Goal: Task Accomplishment & Management: Manage account settings

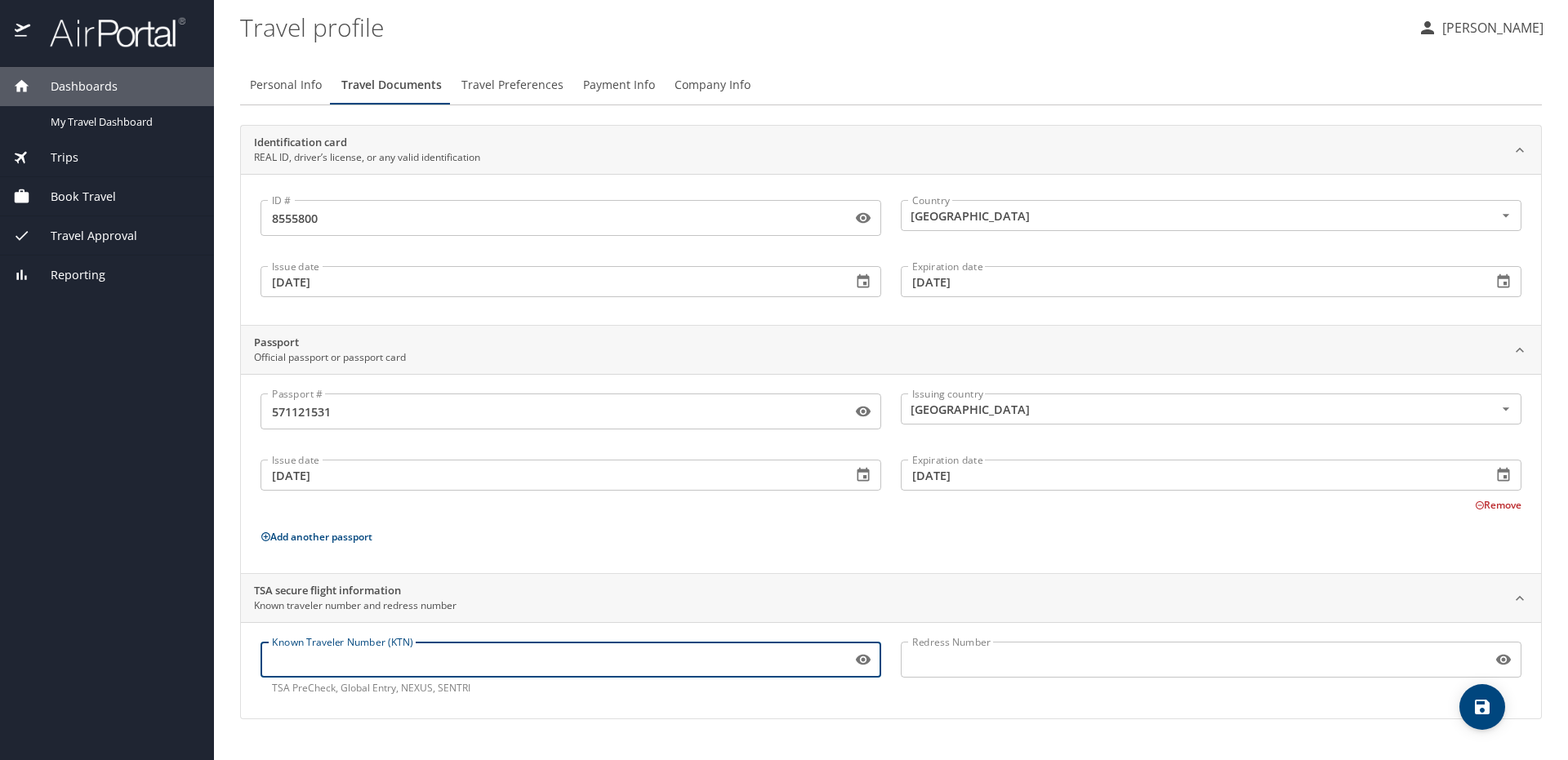
click at [1476, 695] on button "save" at bounding box center [1482, 707] width 46 height 46
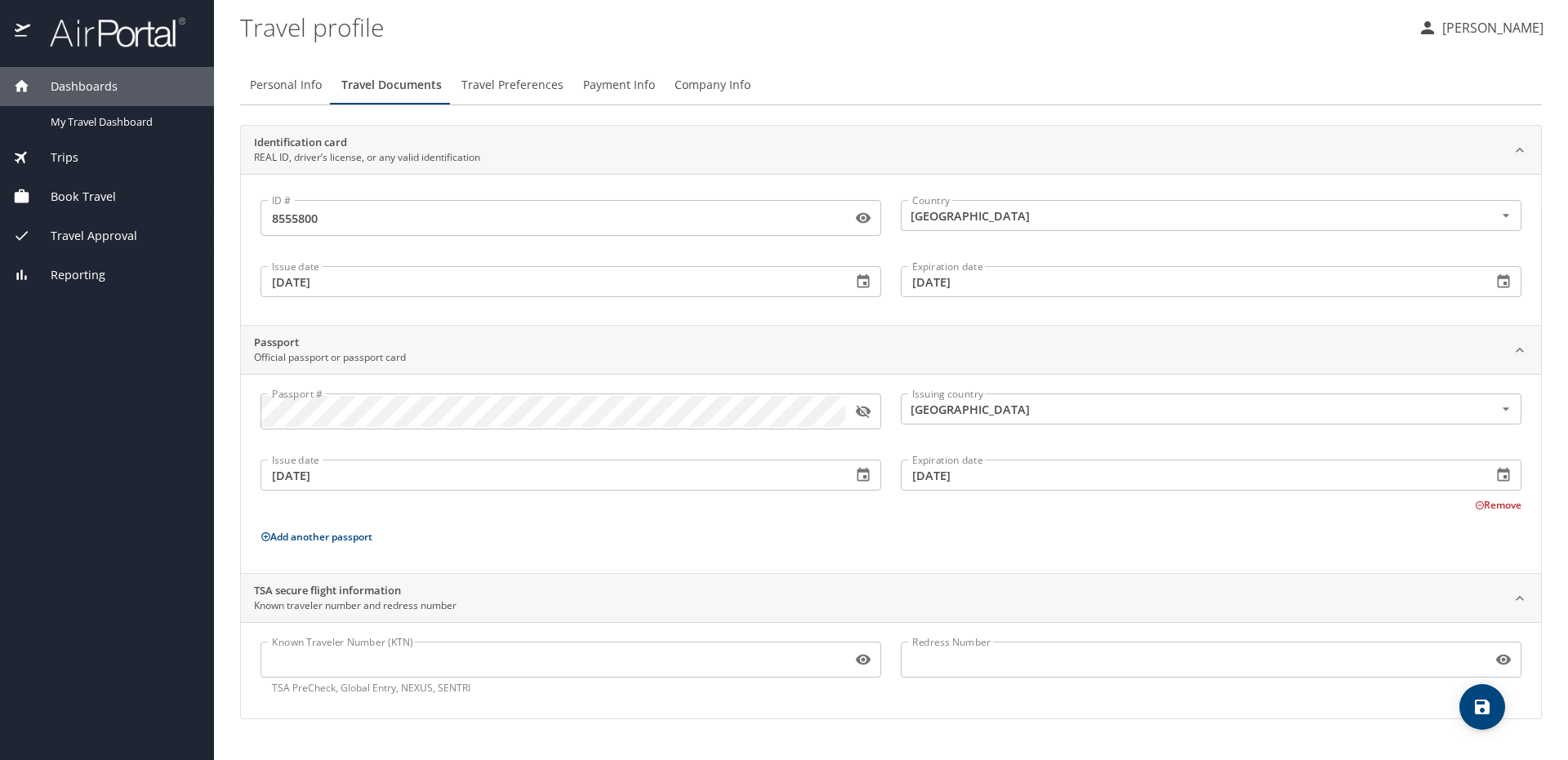
click at [1439, 540] on p "Add another passport" at bounding box center [890, 536] width 1260 height 20
click at [1466, 700] on span "save" at bounding box center [1482, 706] width 46 height 19
click at [492, 95] on span "Travel Preferences" at bounding box center [512, 85] width 102 height 20
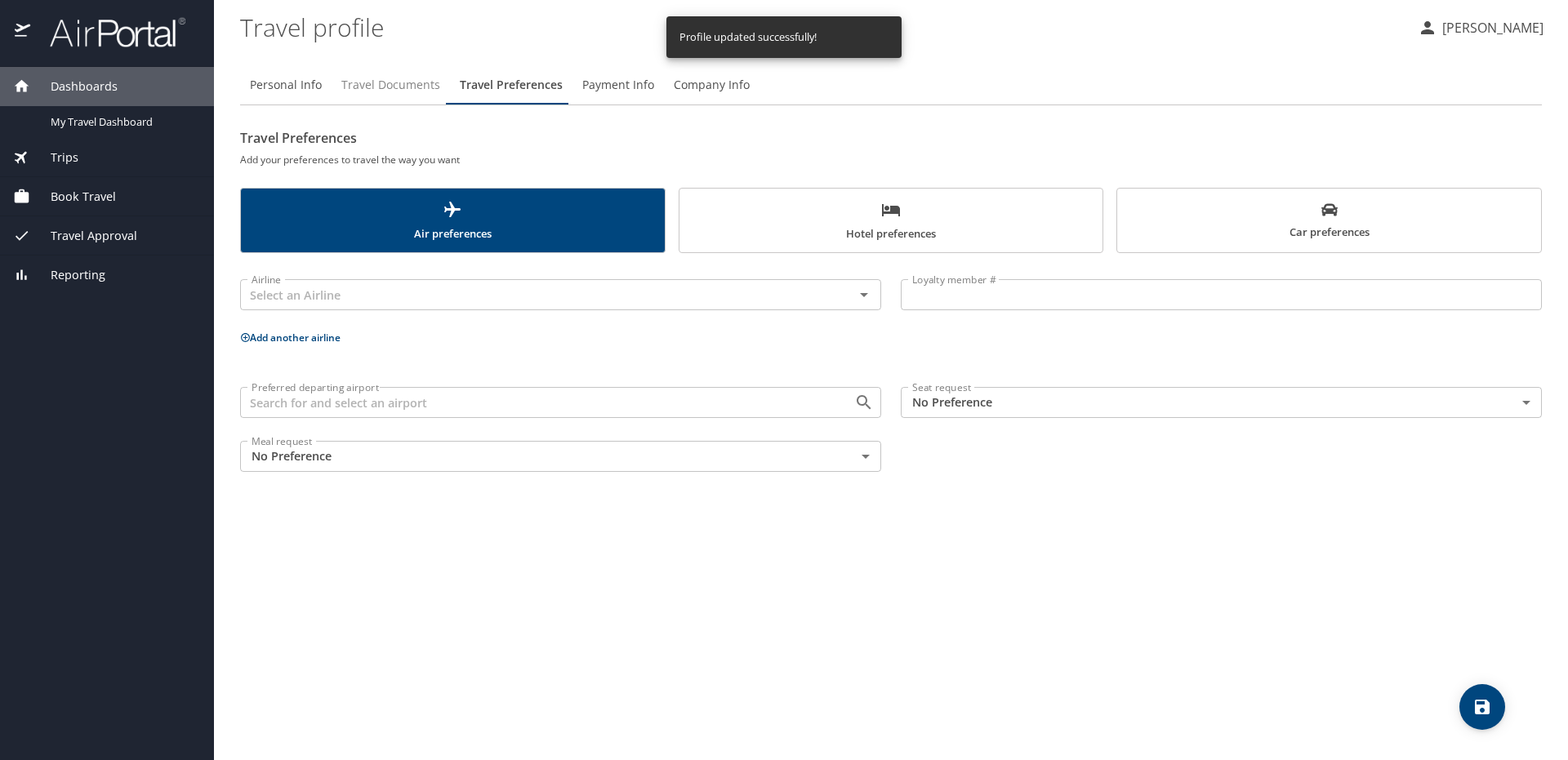
click at [367, 95] on span "Travel Documents" at bounding box center [390, 85] width 99 height 20
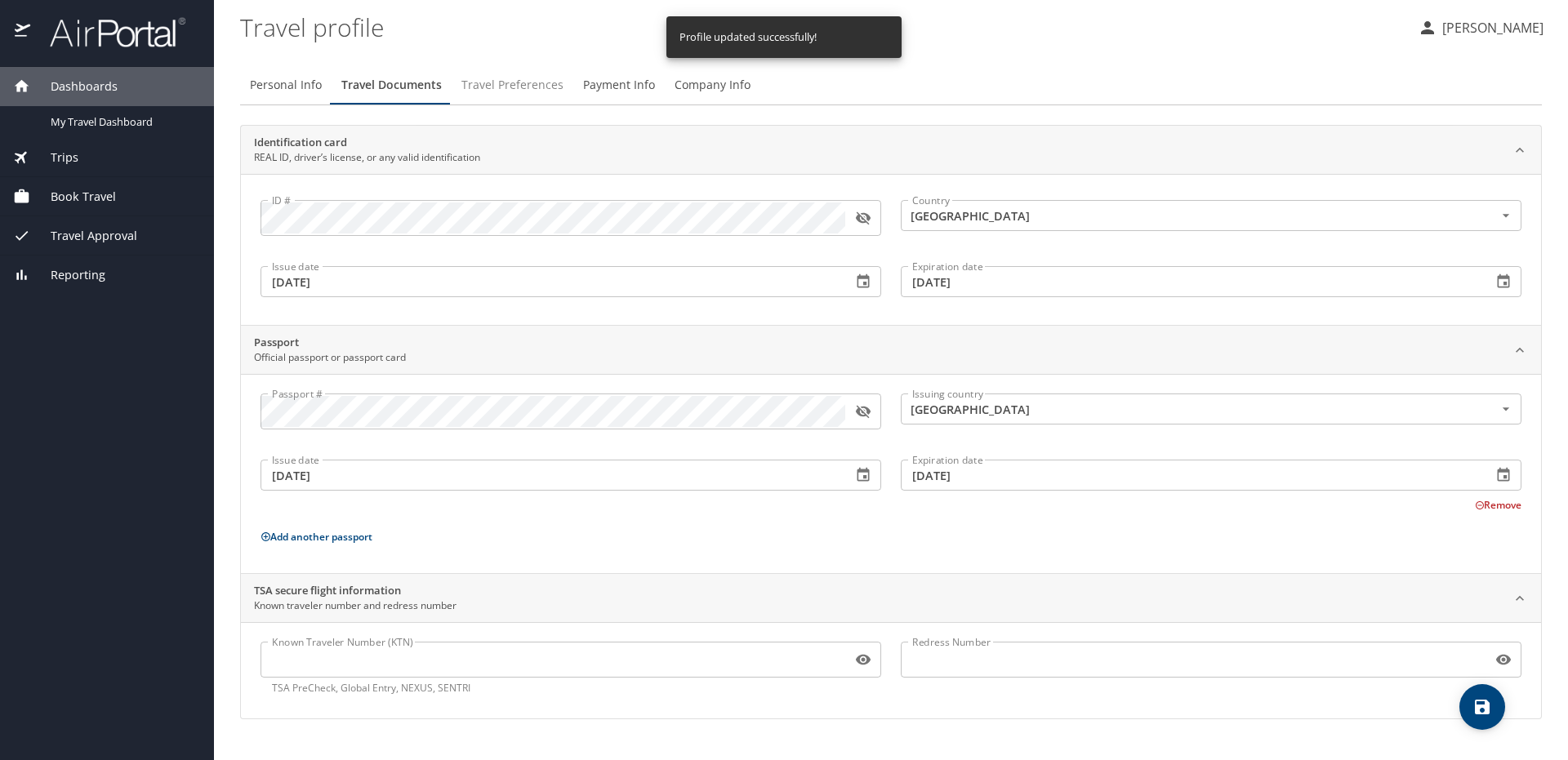
click at [474, 88] on span "Travel Preferences" at bounding box center [512, 85] width 102 height 20
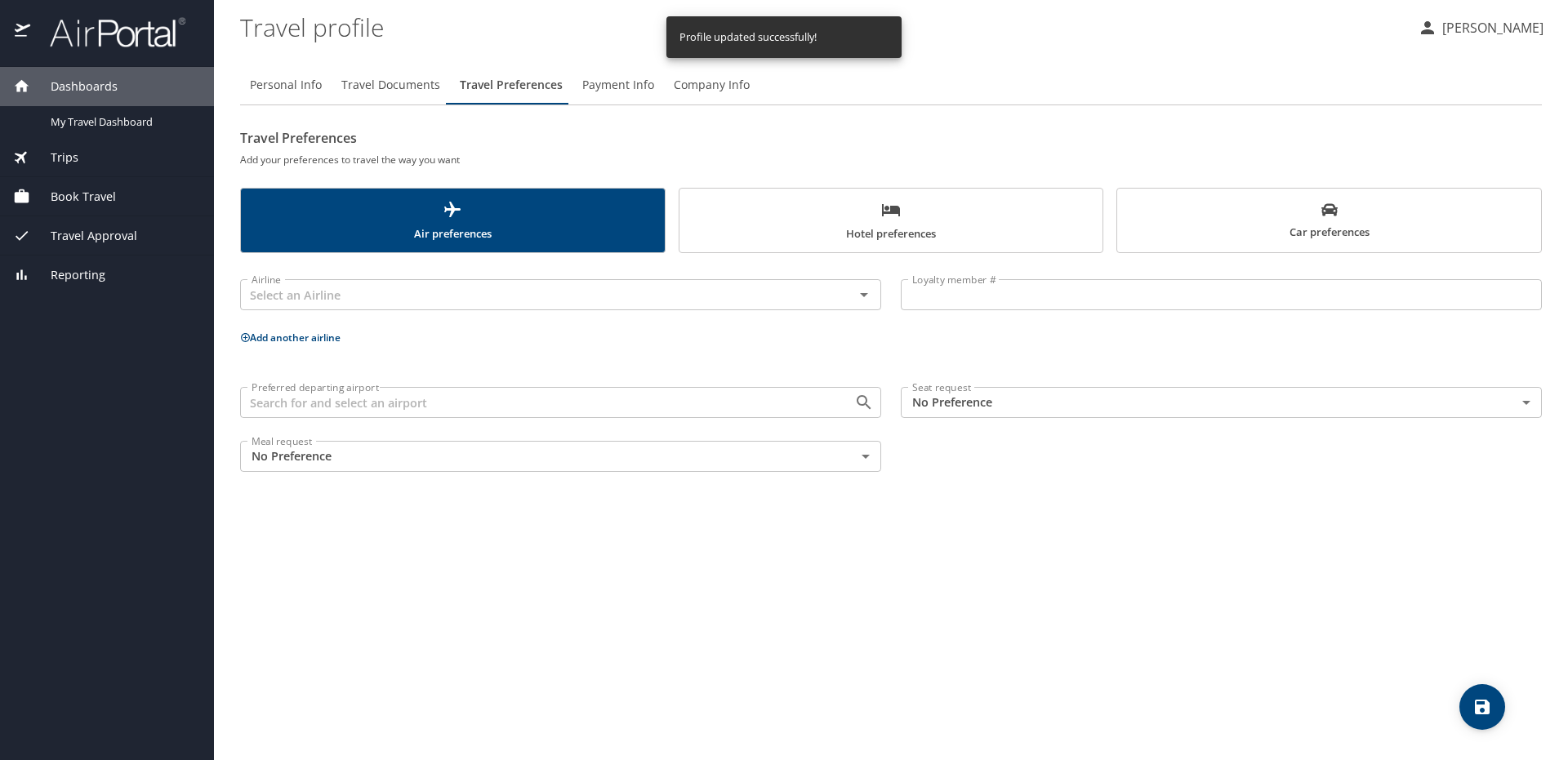
click at [485, 238] on span "Air preferences" at bounding box center [453, 221] width 404 height 43
click at [541, 306] on div "Airline" at bounding box center [560, 294] width 641 height 31
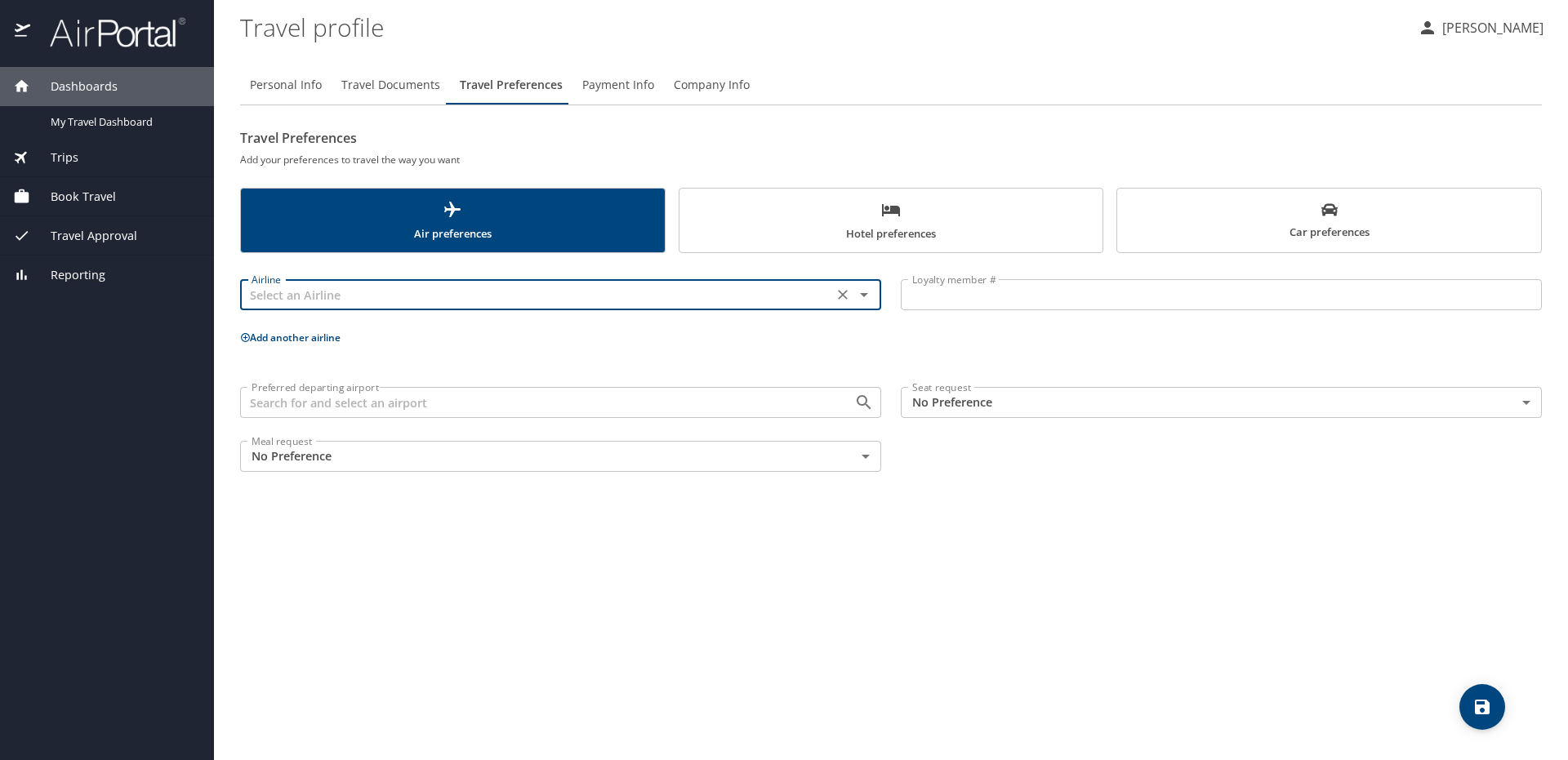
click at [411, 292] on input "text" at bounding box center [536, 295] width 583 height 21
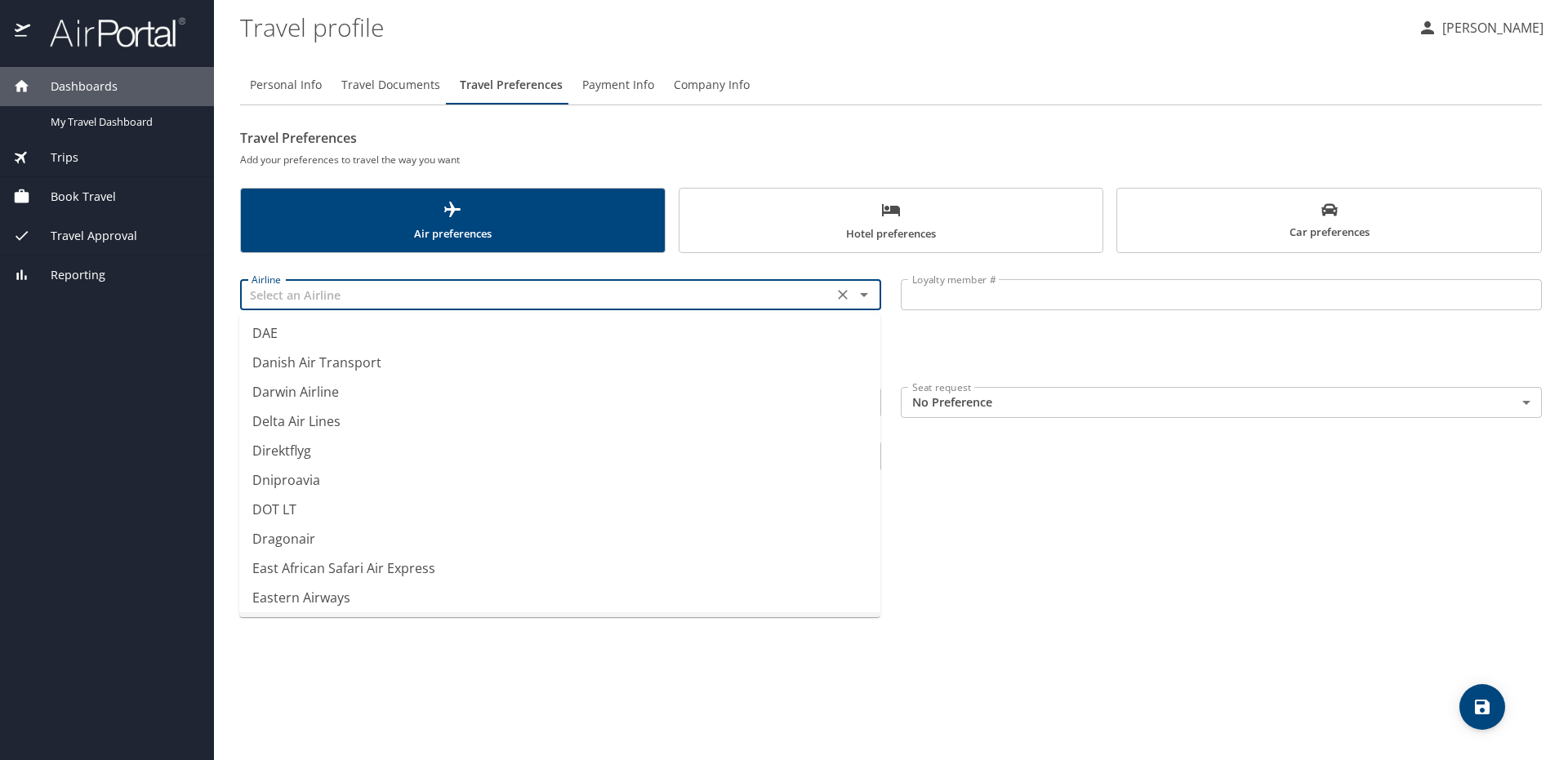
scroll to position [4815, 0]
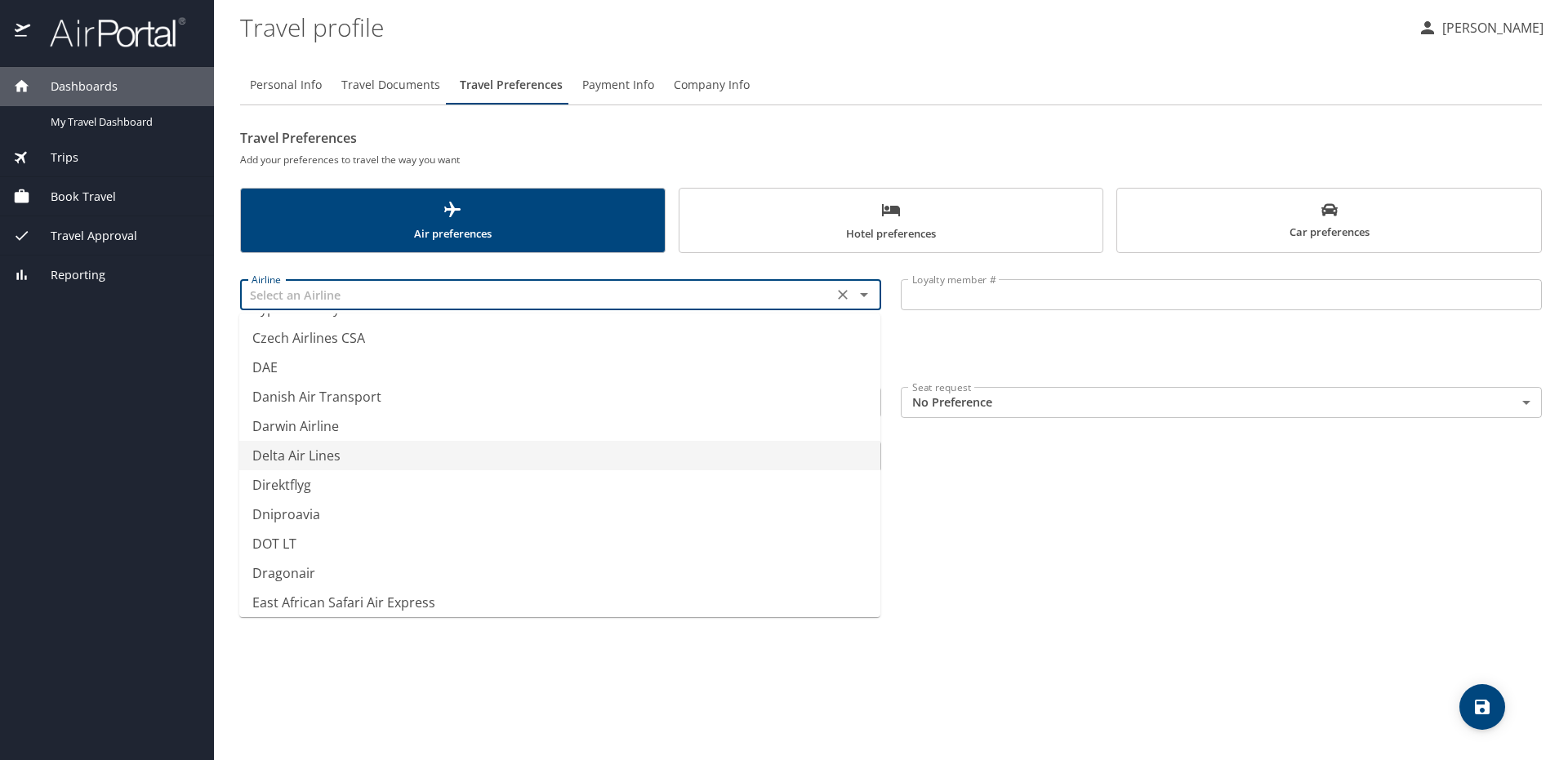
click at [318, 455] on li "Delta Air Lines" at bounding box center [560, 455] width 641 height 30
type input "Delta Air Lines"
click at [669, 351] on div "Airline Delta Air Lines Airline Loyalty member # Loyalty member # Add another a…" at bounding box center [891, 372] width 1302 height 219
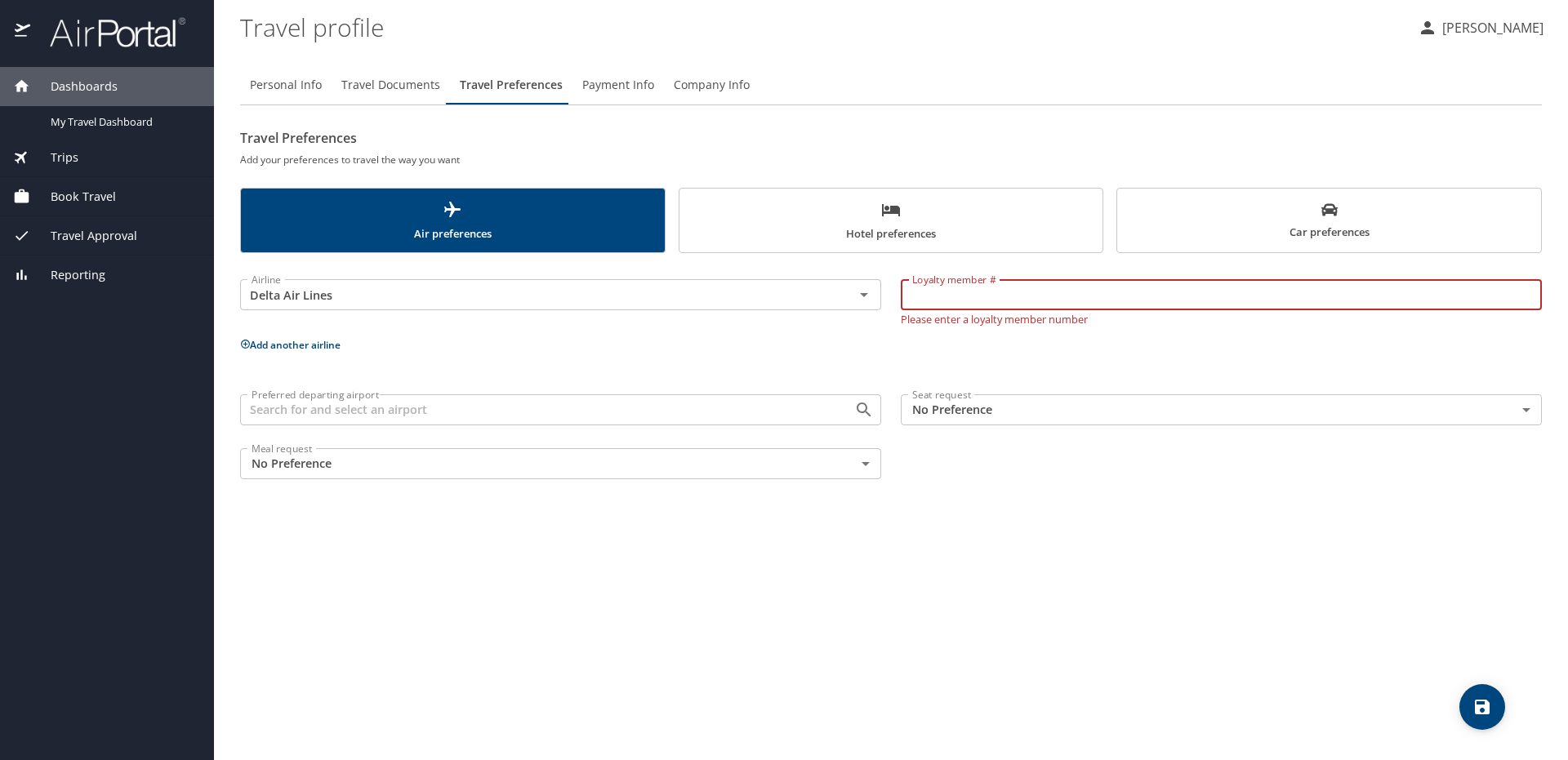
click at [997, 295] on input "Loyalty member #" at bounding box center [1221, 294] width 641 height 31
click at [1037, 301] on input "Loyalty member #" at bounding box center [1221, 294] width 641 height 31
type input "9417346799"
click at [935, 398] on body "Dashboards My Travel Dashboard Trips Current / Future Trips Past Trips Trips Mi…" at bounding box center [784, 380] width 1568 height 760
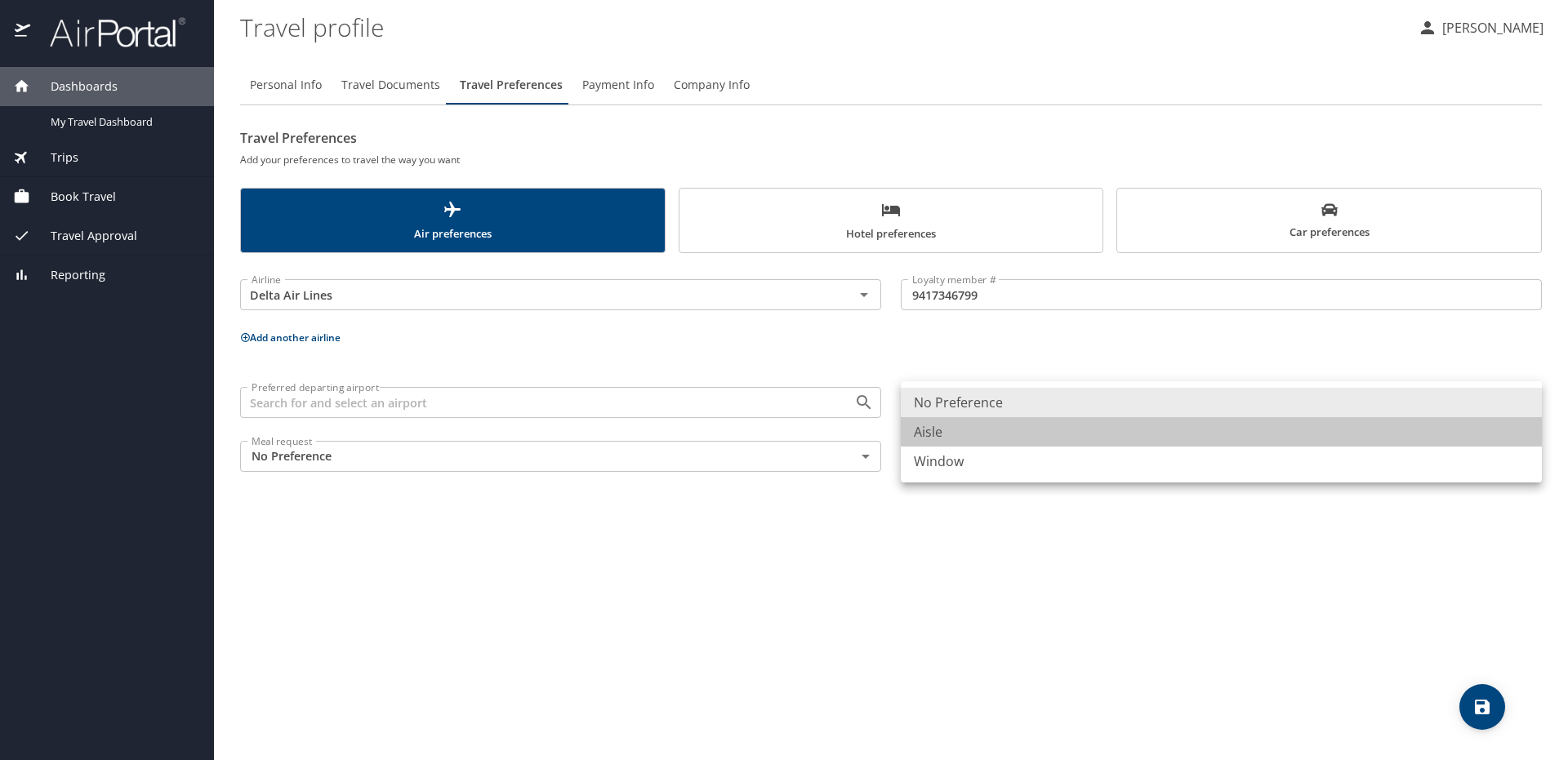
click at [948, 441] on li "Aisle" at bounding box center [1221, 431] width 641 height 30
type input "Aisle"
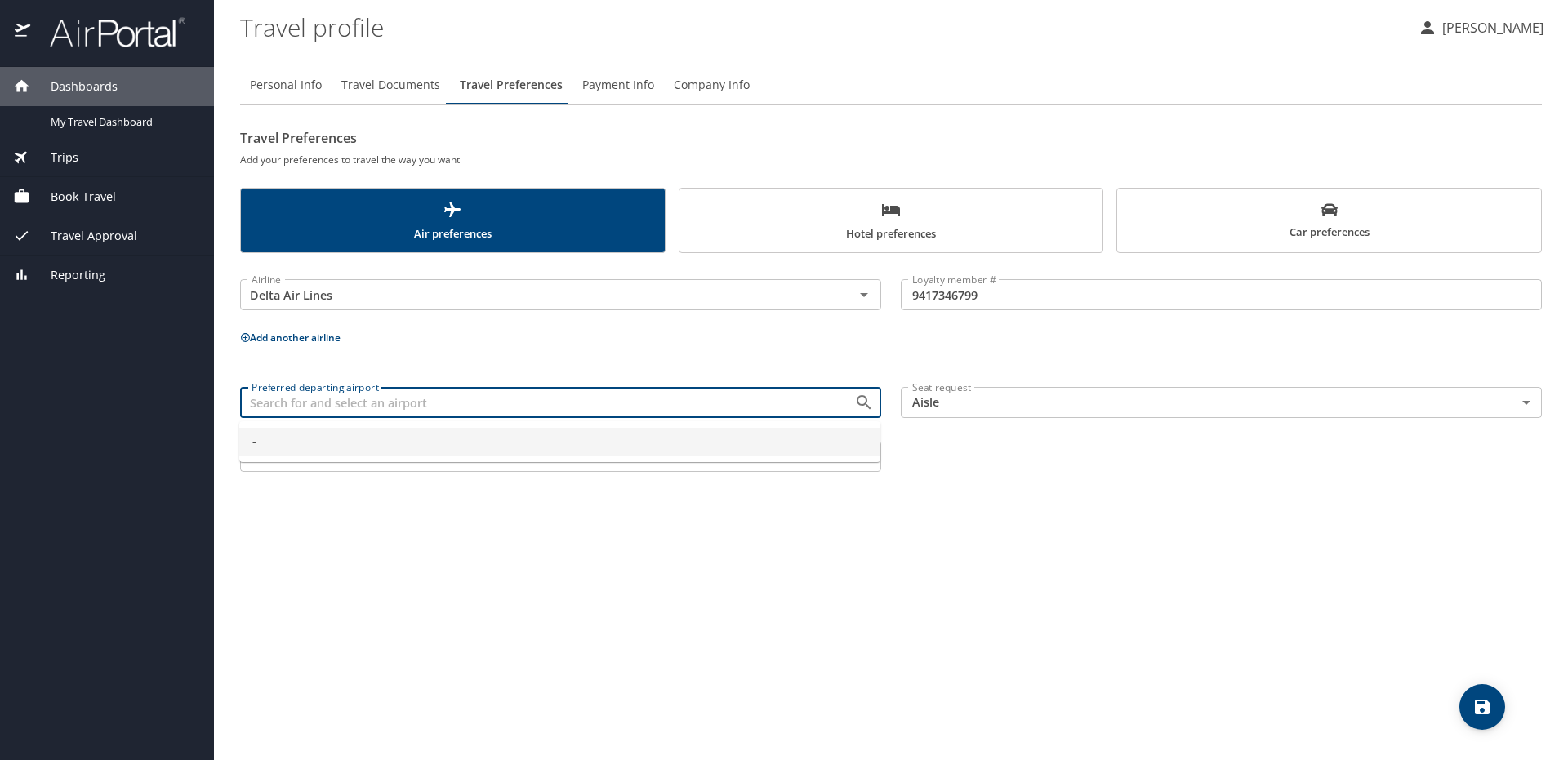
click at [512, 404] on input "Preferred departing airport" at bounding box center [536, 403] width 583 height 21
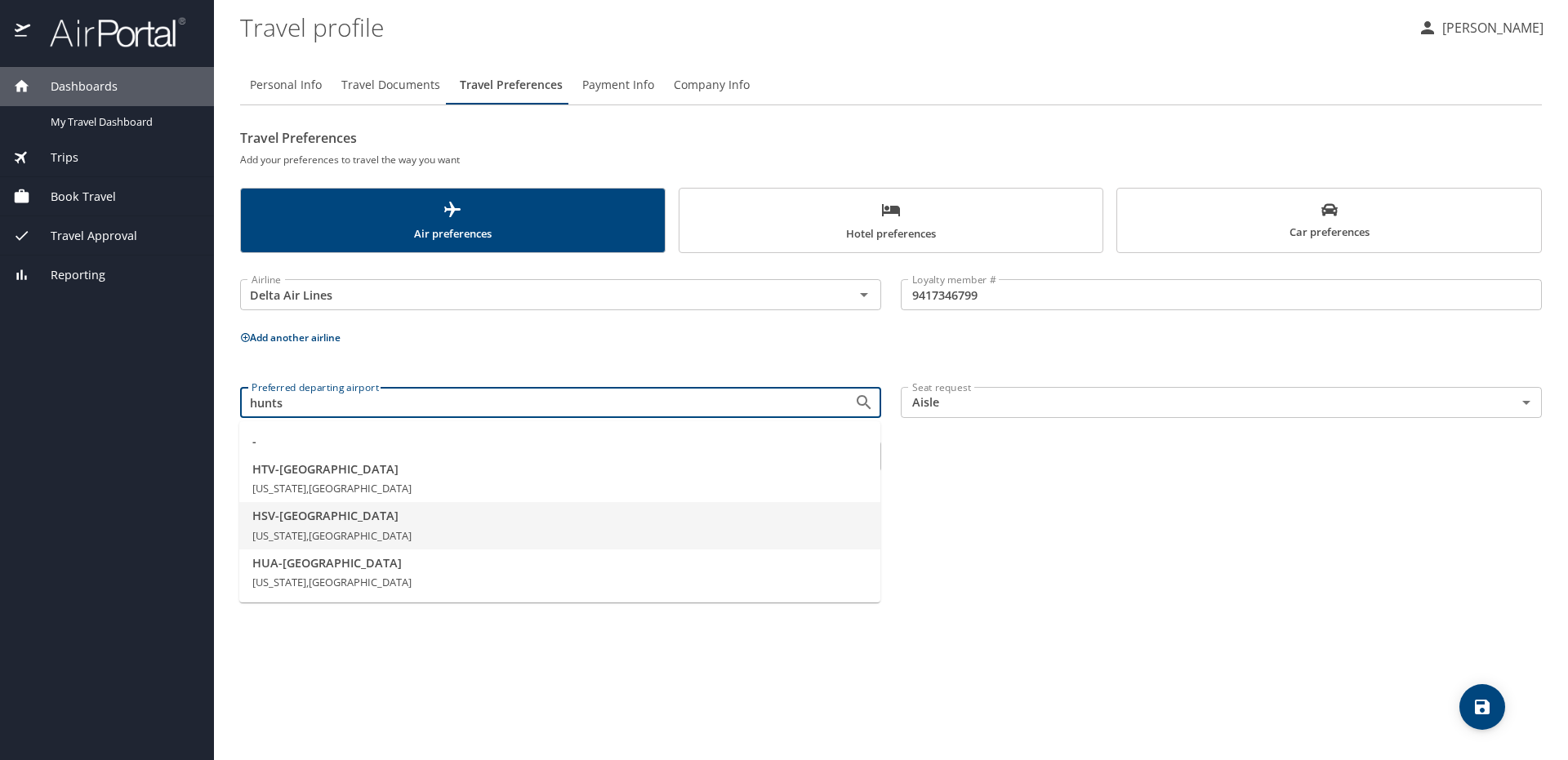
click at [436, 535] on li "HSV - [GEOGRAPHIC_DATA] [US_STATE], [GEOGRAPHIC_DATA]" at bounding box center [560, 525] width 641 height 47
type input "HSV - [GEOGRAPHIC_DATA]"
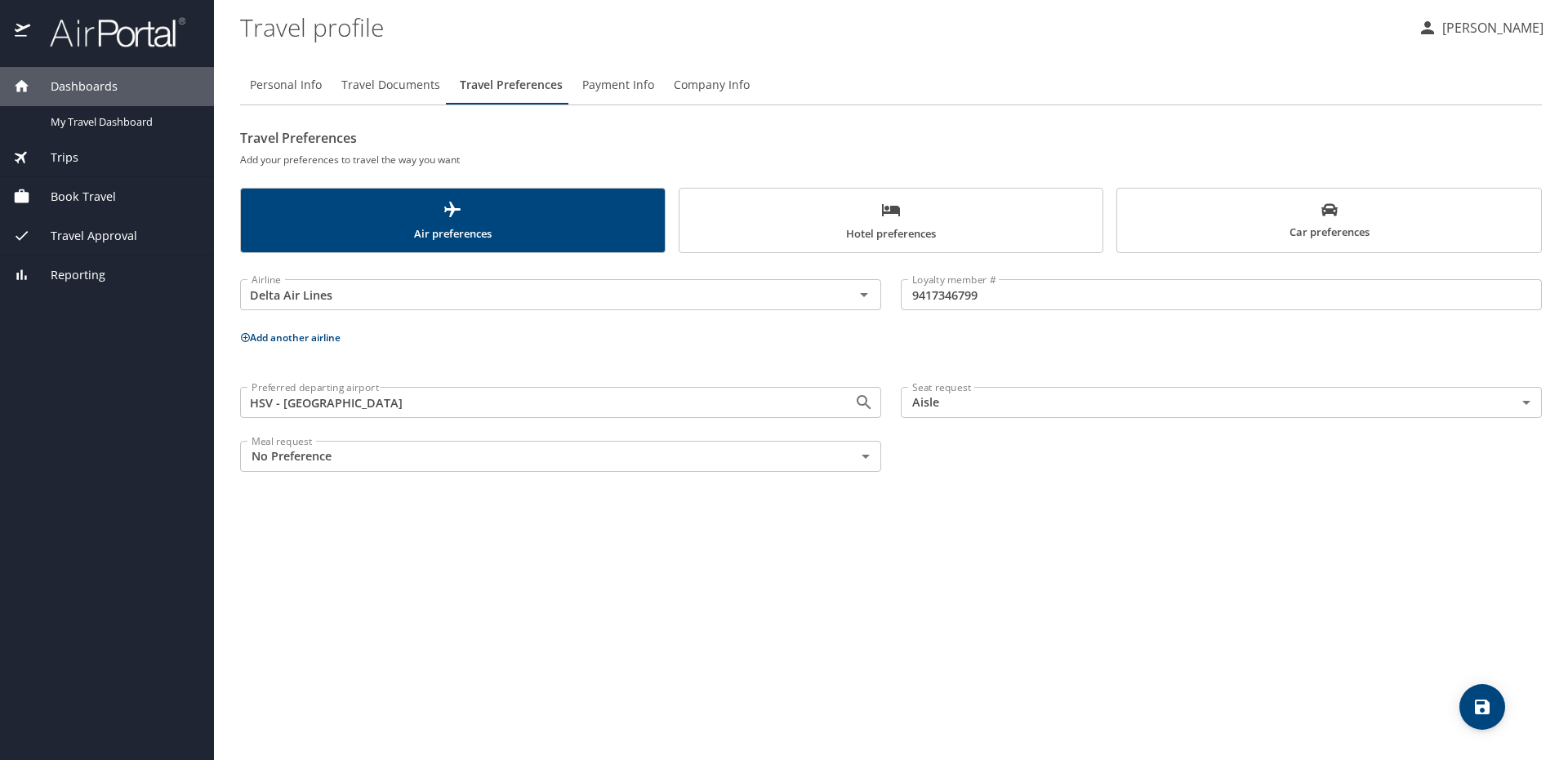
click at [398, 452] on body "Dashboards My Travel Dashboard Trips Current / Future Trips Past Trips Trips Mi…" at bounding box center [784, 380] width 1568 height 760
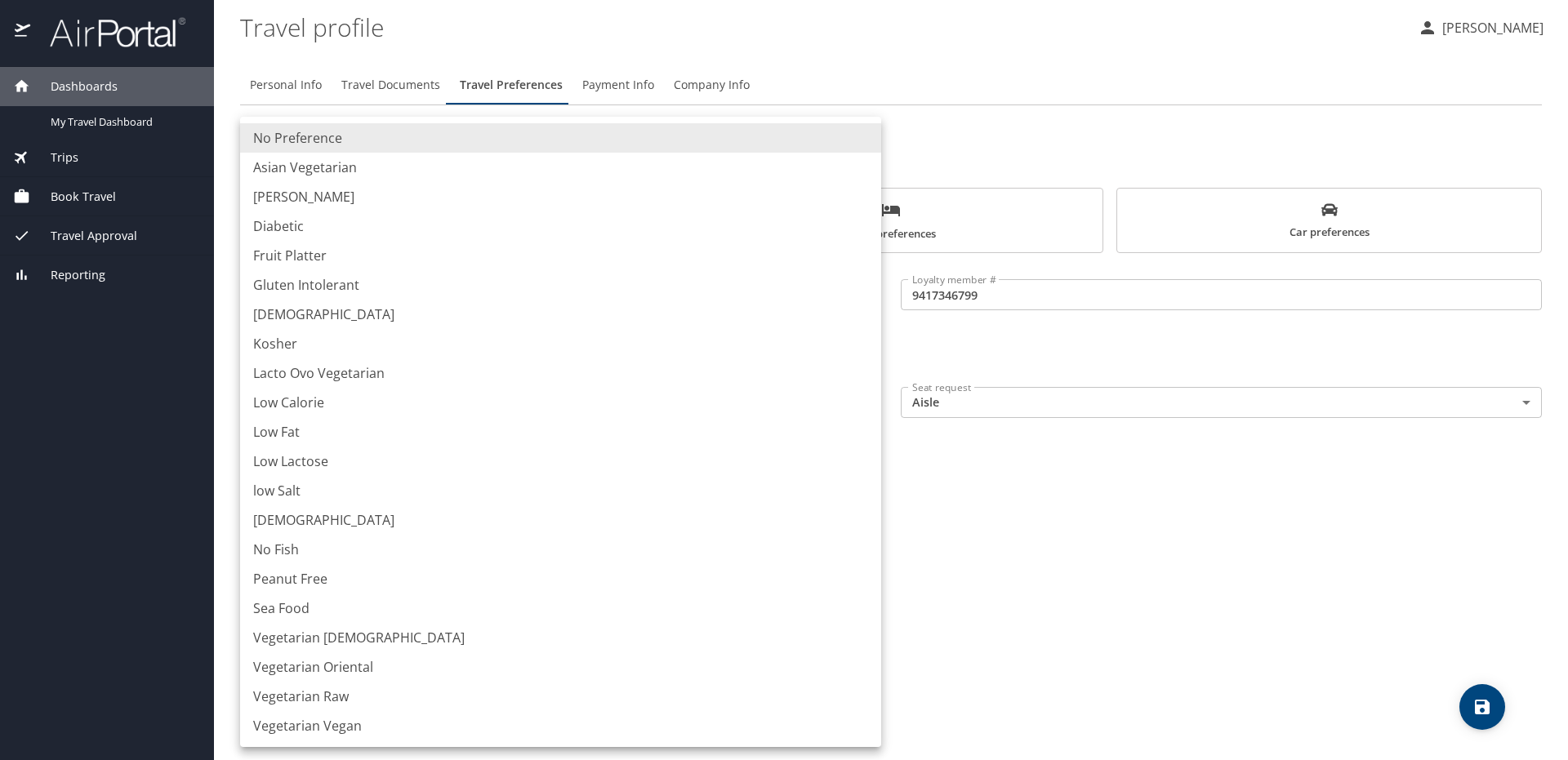
click at [929, 574] on div at bounding box center [784, 380] width 1568 height 760
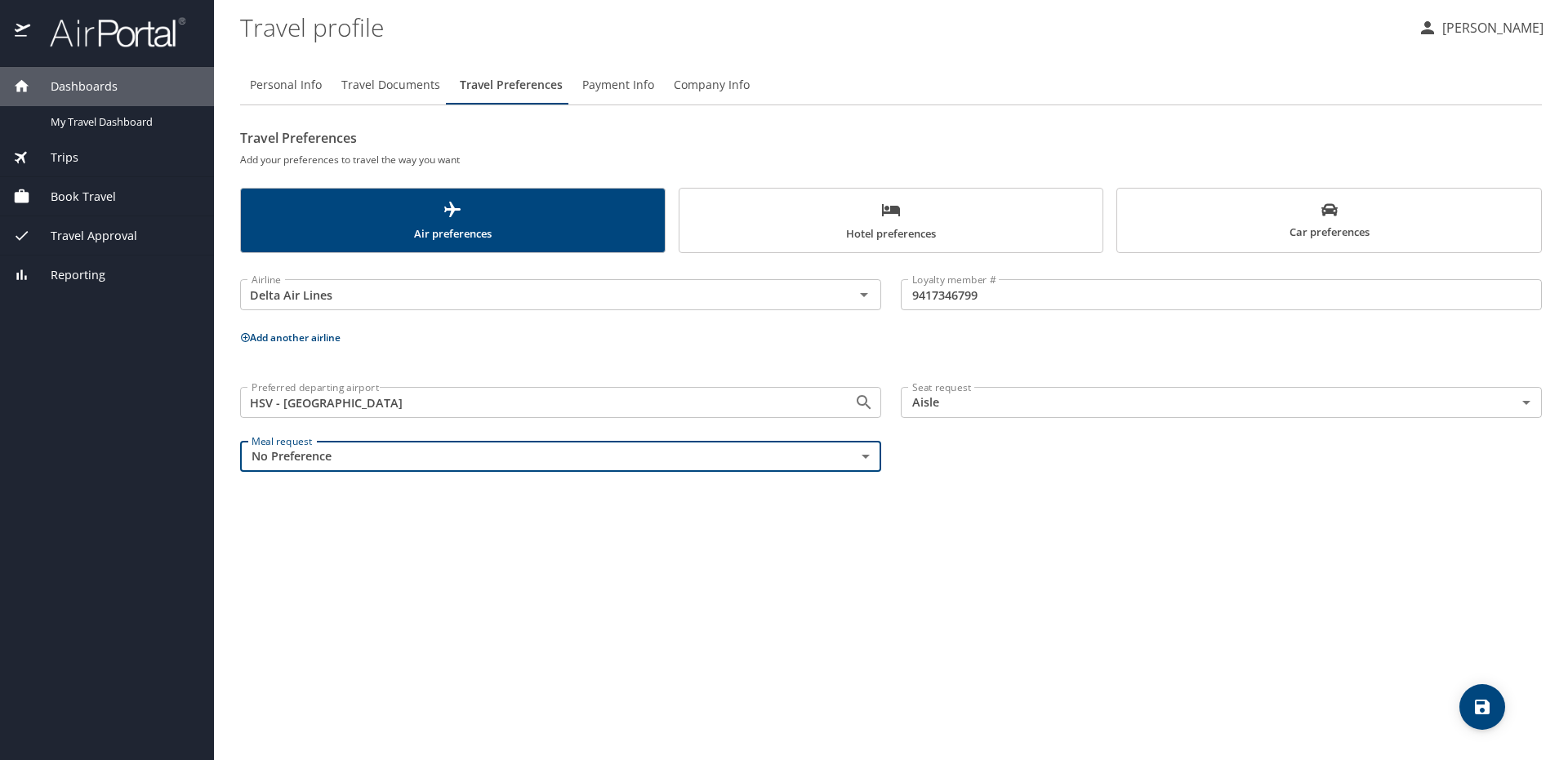
click at [839, 592] on div "Personal Info Travel Documents Travel Preferences Payment Info Company Info Tra…" at bounding box center [891, 405] width 1302 height 707
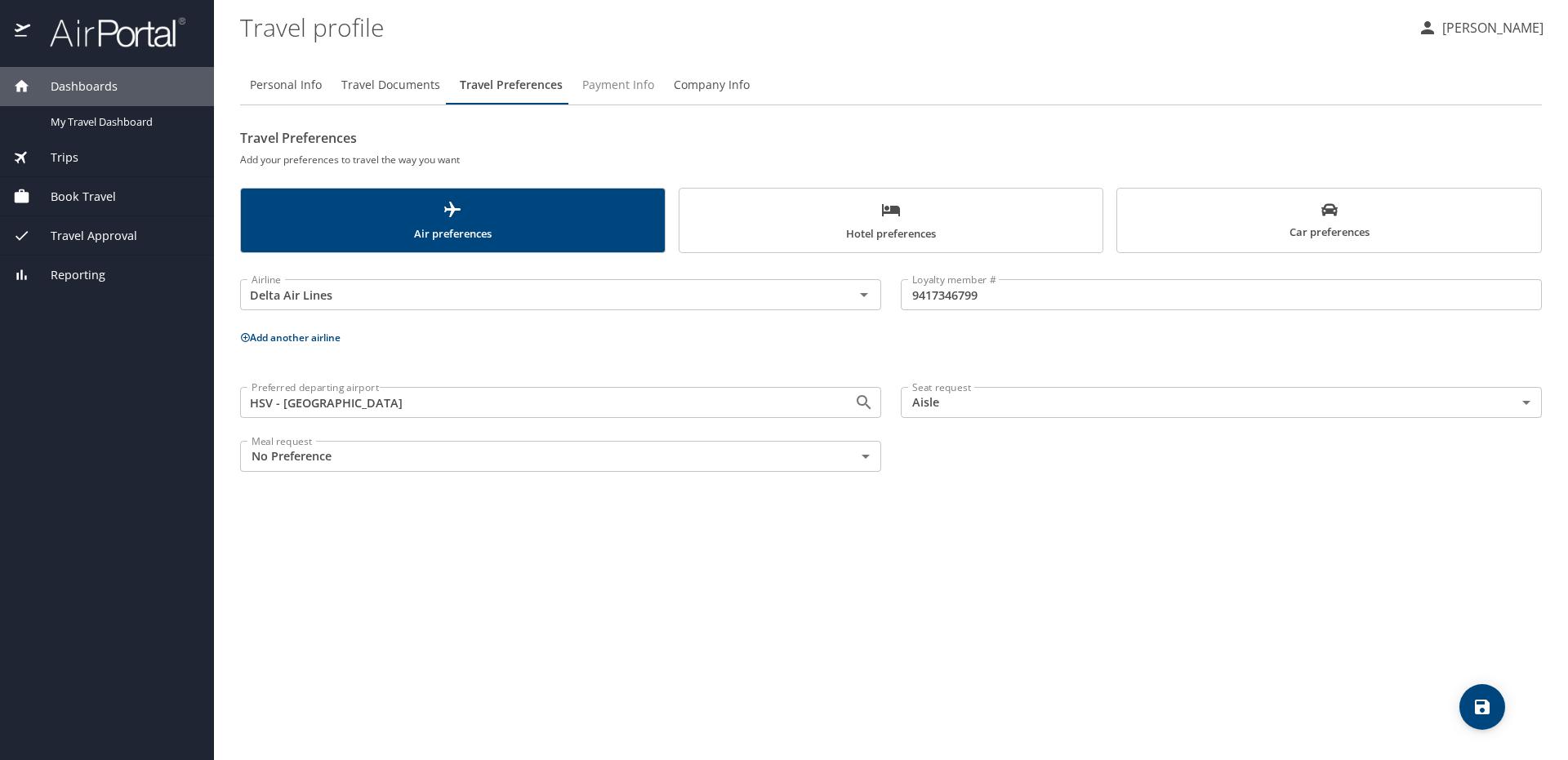
click at [617, 91] on span "Payment Info" at bounding box center [618, 85] width 72 height 20
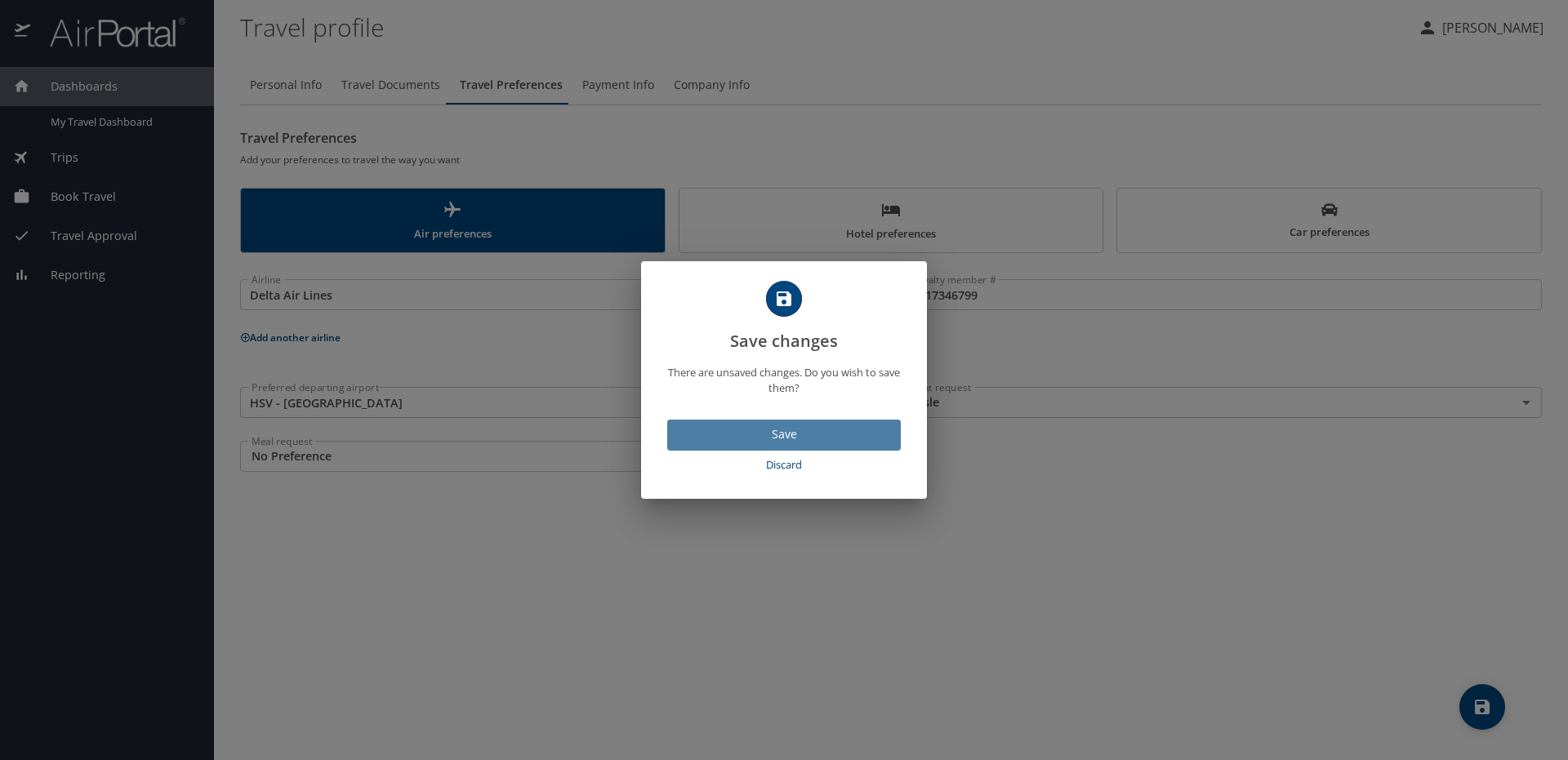
click at [815, 433] on span "Save" at bounding box center [784, 434] width 208 height 20
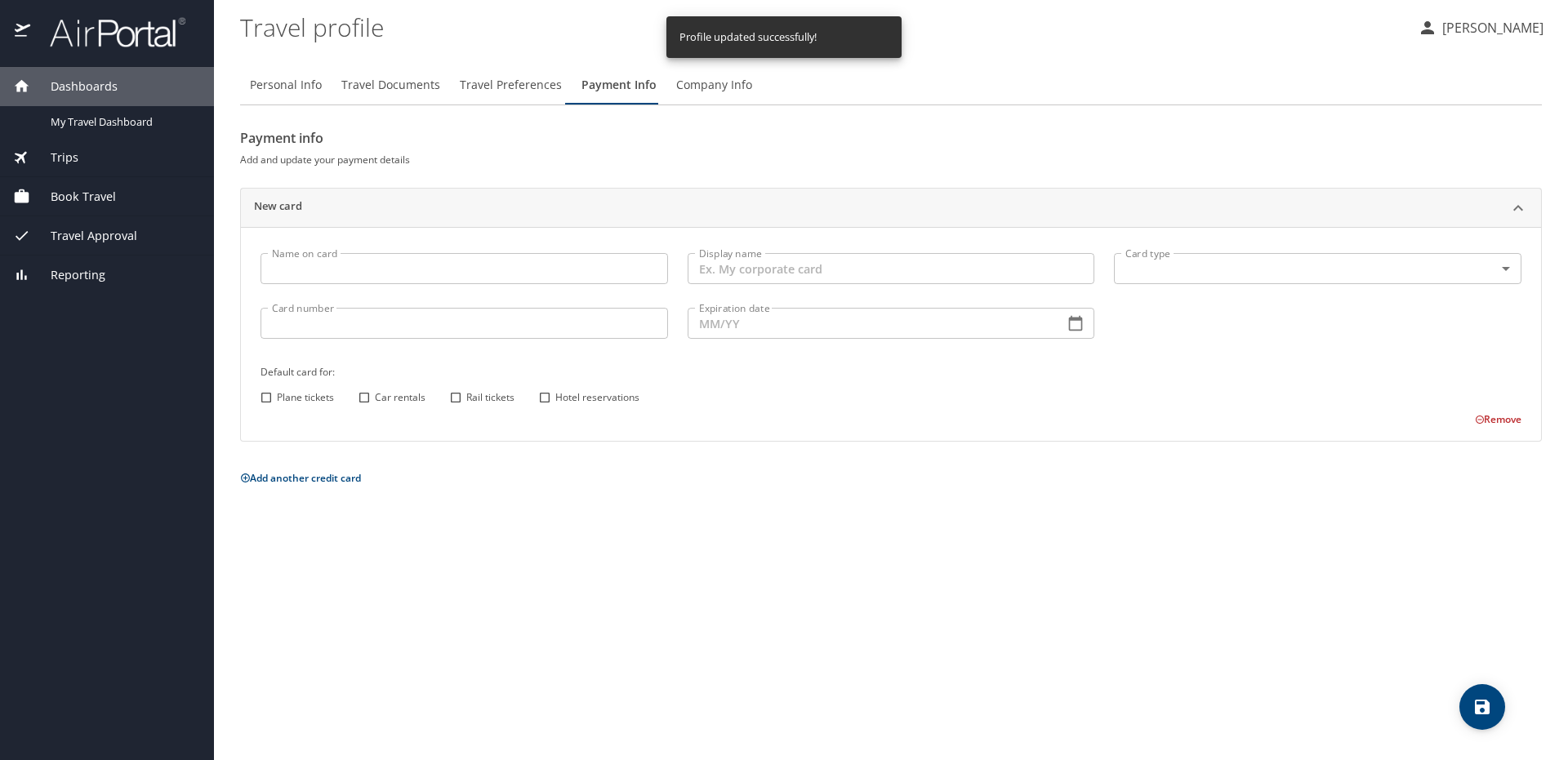
click at [526, 84] on span "Travel Preferences" at bounding box center [510, 85] width 102 height 20
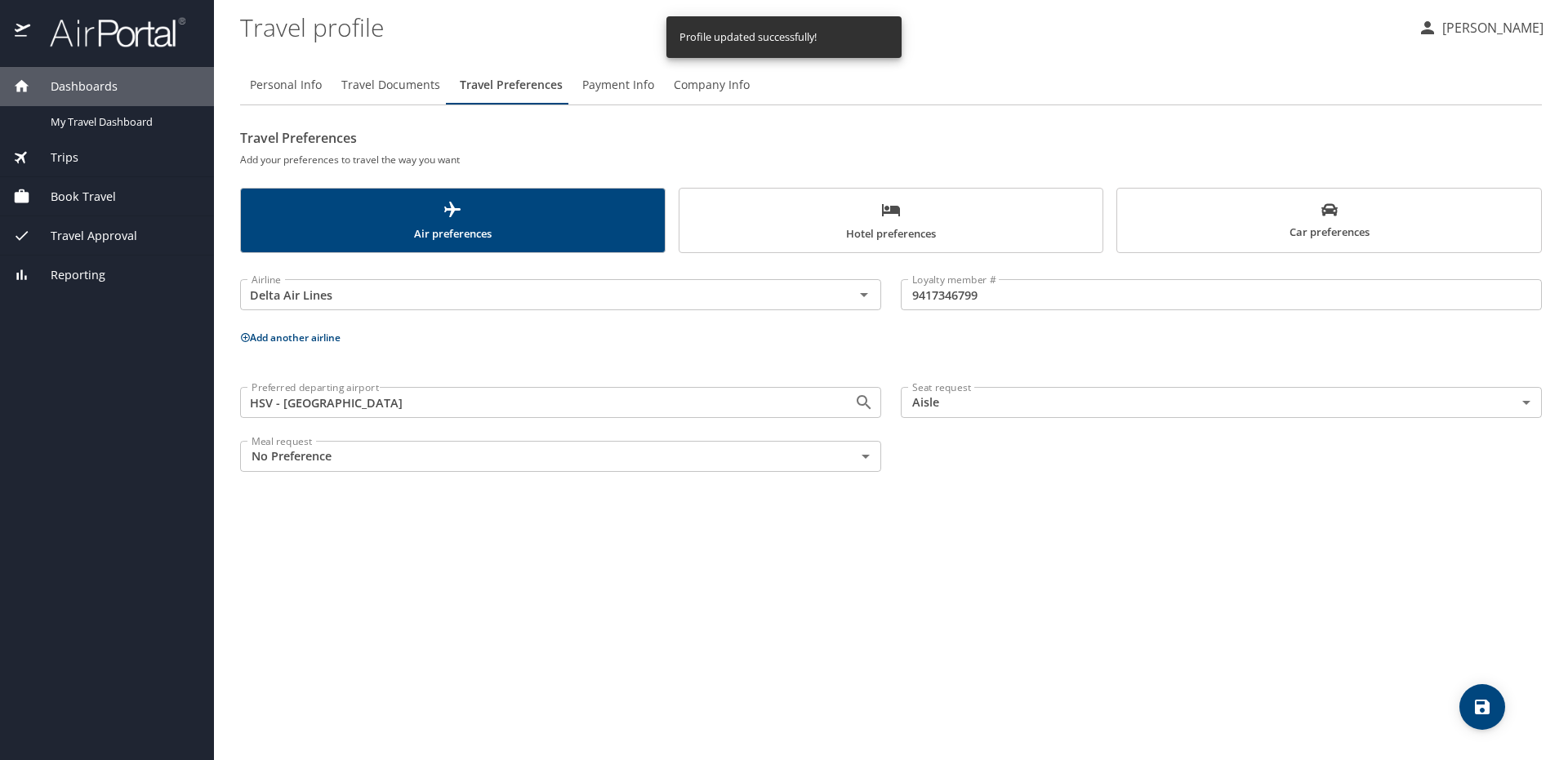
click at [780, 228] on span "Hotel preferences" at bounding box center [891, 221] width 404 height 43
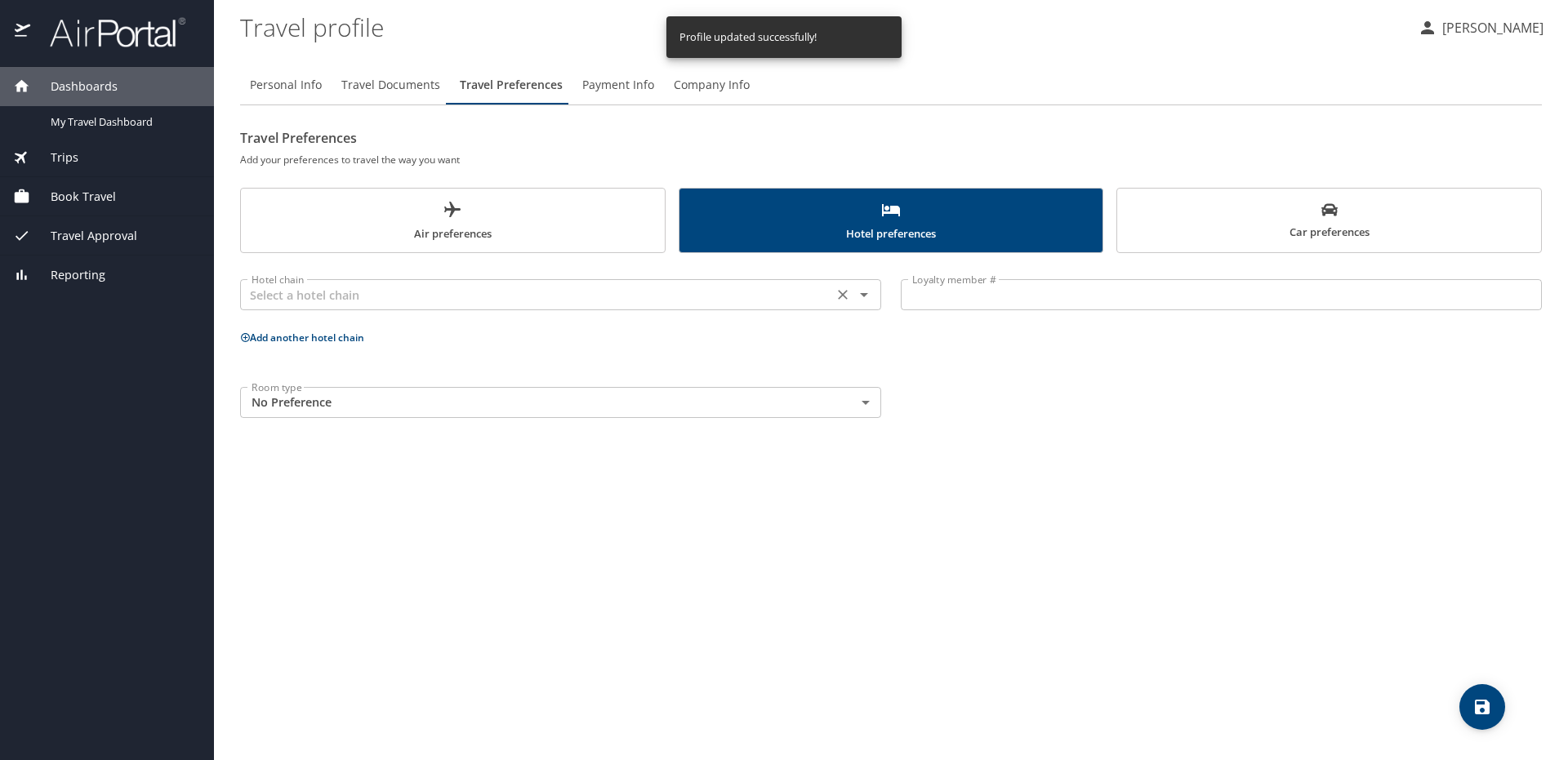
click at [605, 283] on div "Hotel chain" at bounding box center [560, 294] width 641 height 31
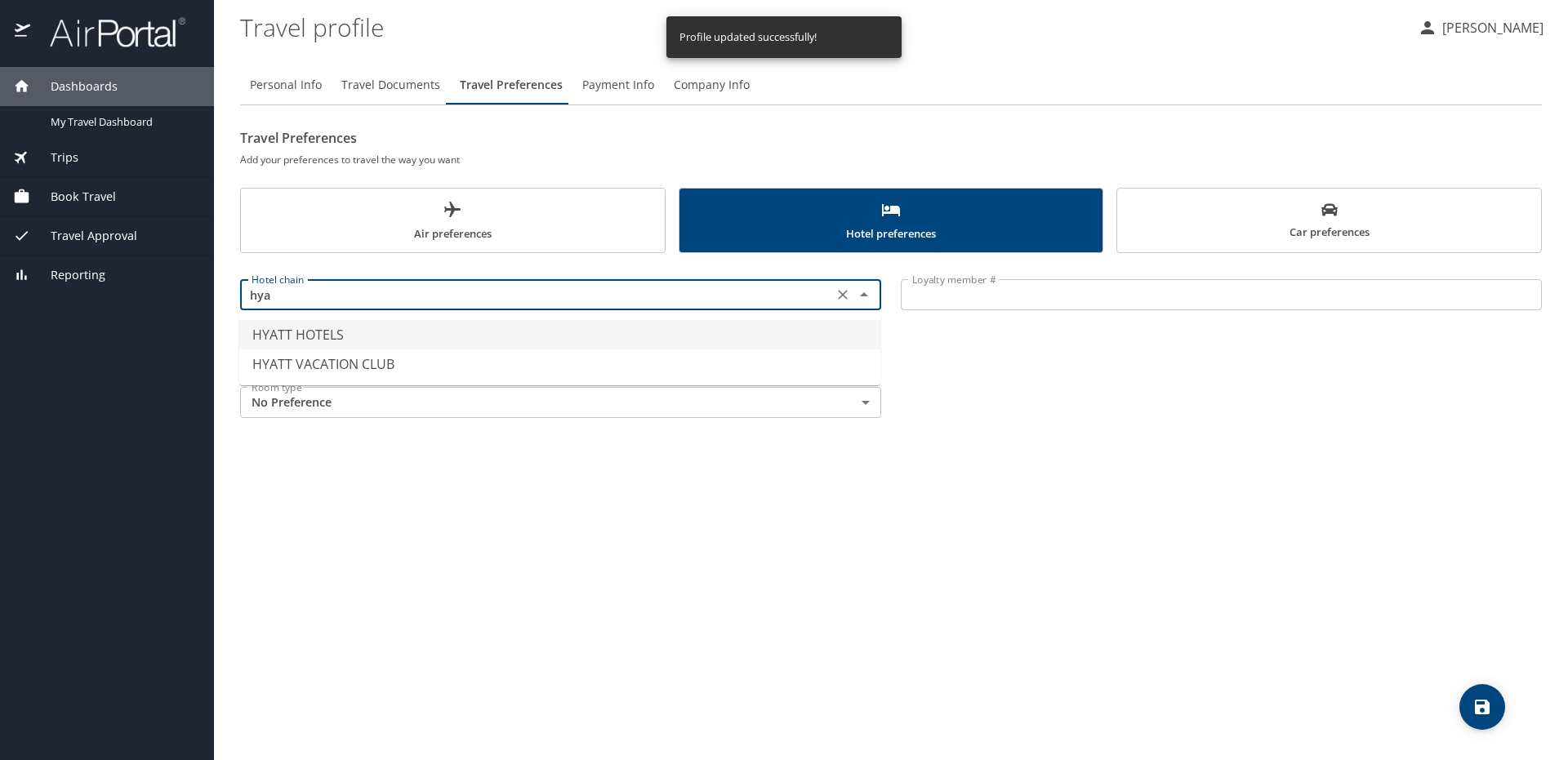
click at [455, 346] on li "HYATT HOTELS" at bounding box center [560, 334] width 641 height 30
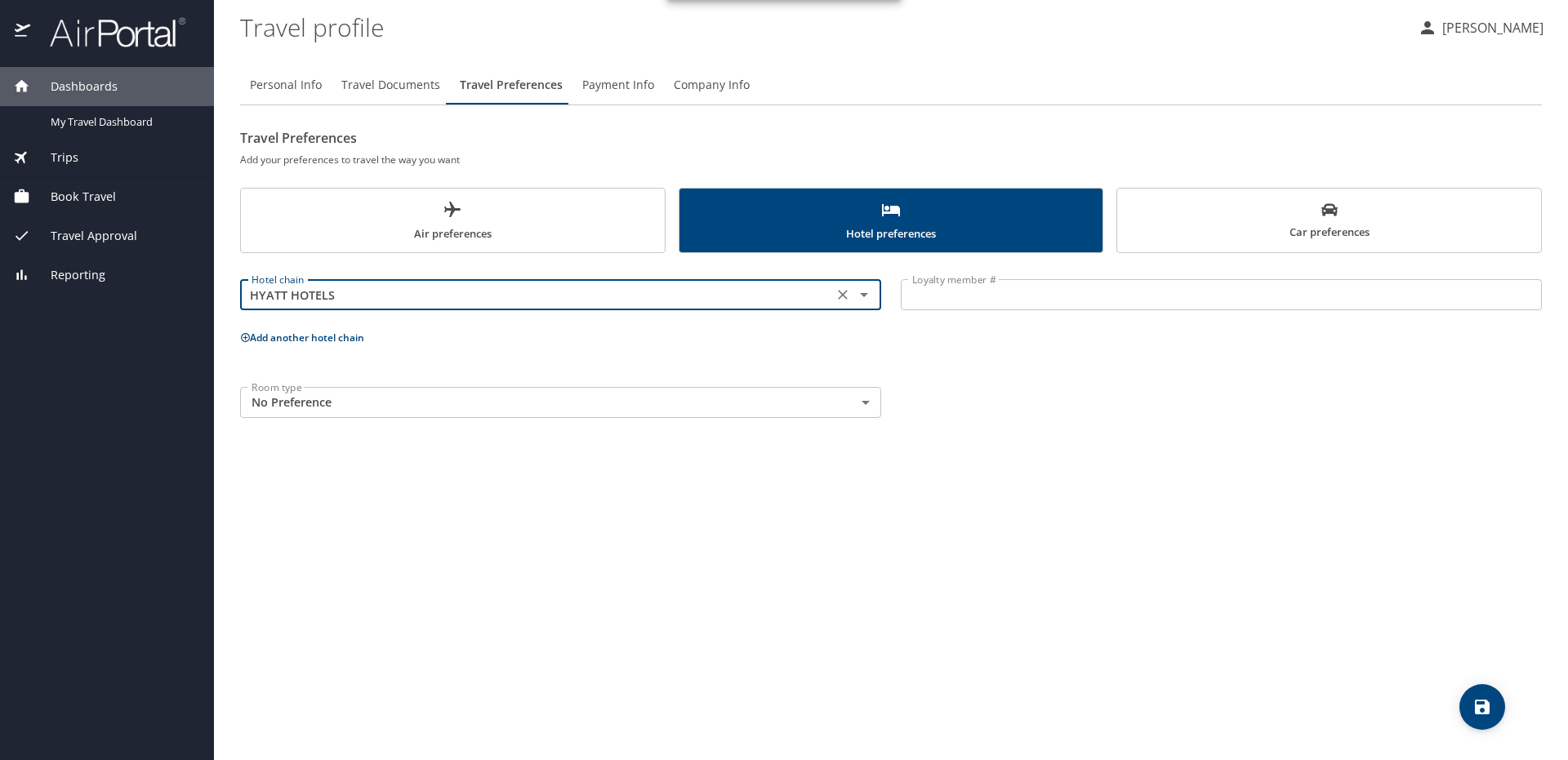
type input "HYATT HOTELS"
click at [974, 301] on input "Loyalty member #" at bounding box center [1221, 294] width 641 height 31
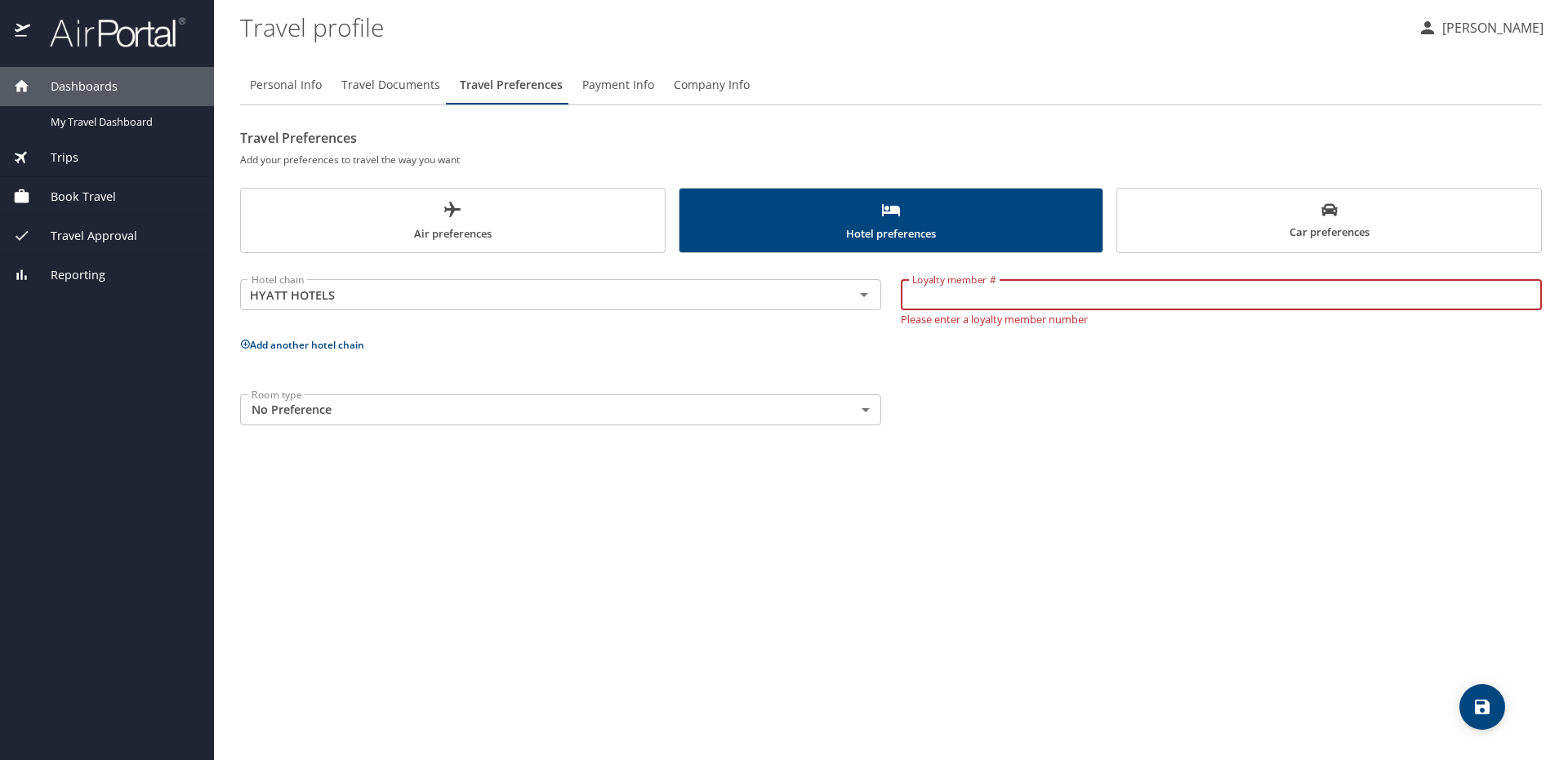
paste input "572182930B"
type input "572182930B"
click at [817, 418] on body "Dashboards My Travel Dashboard Trips Current / Future Trips Past Trips Trips Mi…" at bounding box center [784, 380] width 1568 height 760
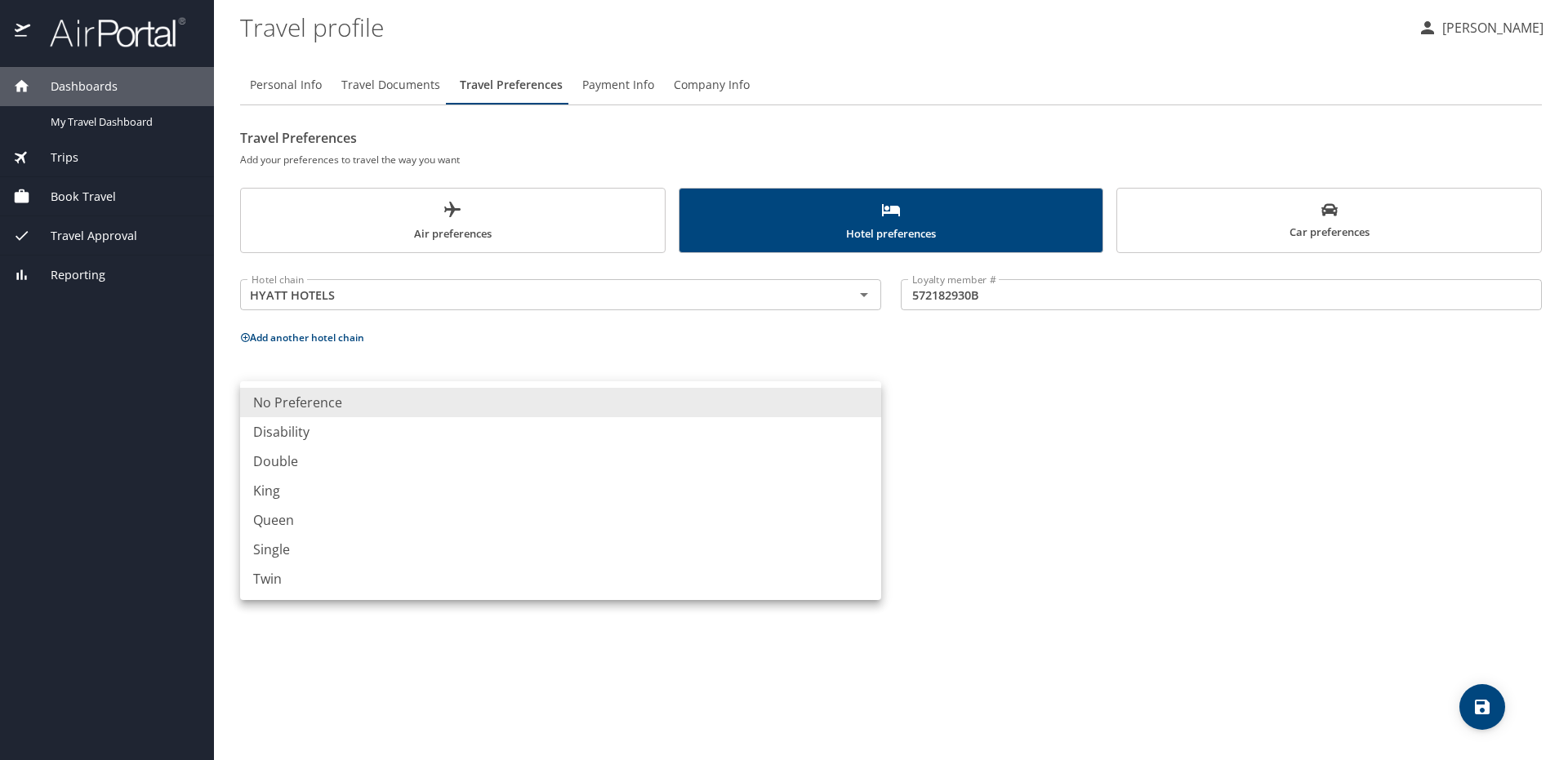
click at [388, 496] on li "King" at bounding box center [560, 490] width 641 height 30
type input "King"
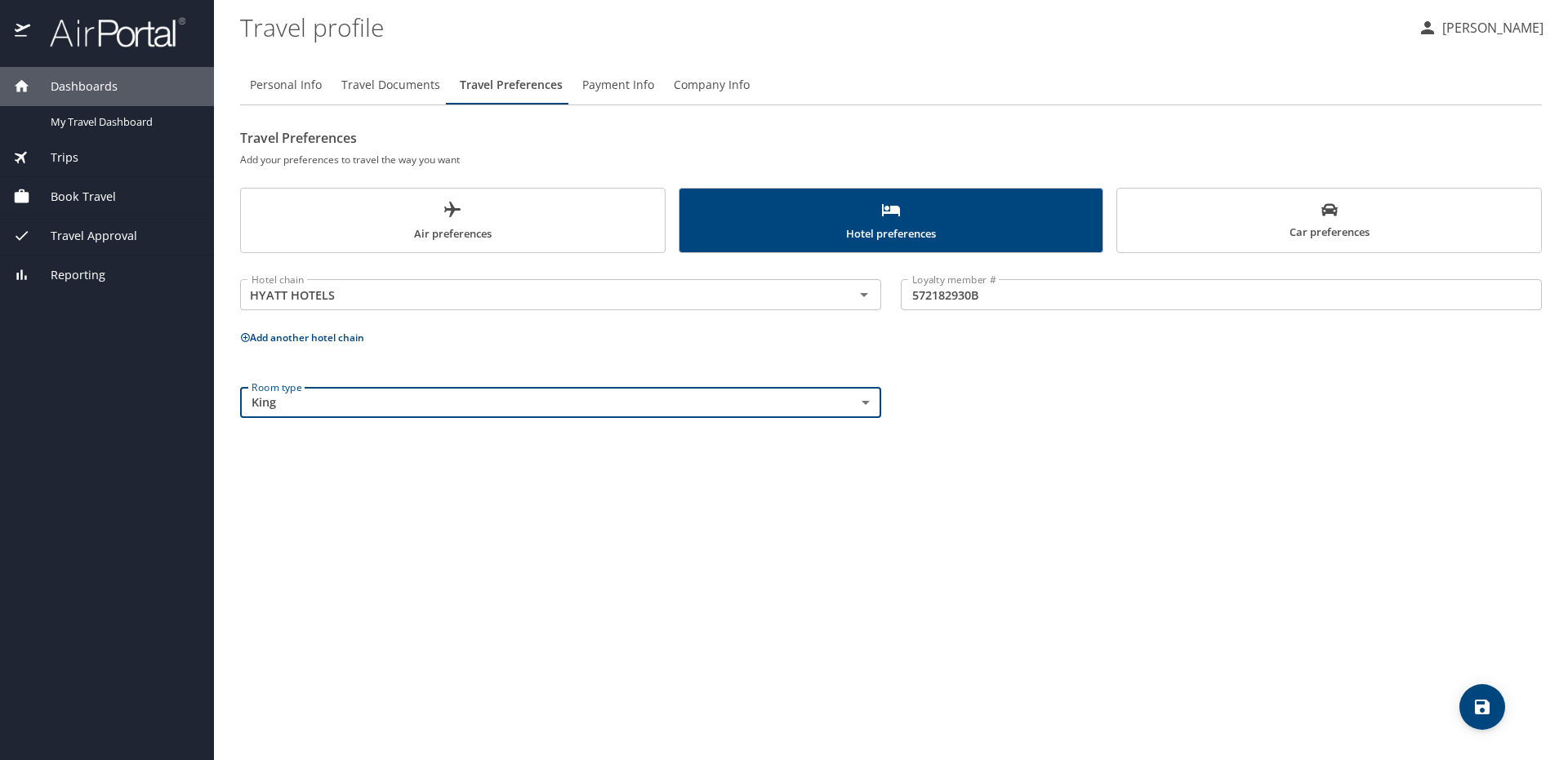
click at [838, 526] on div "Personal Info Travel Documents Travel Preferences Payment Info Company Info Tra…" at bounding box center [891, 405] width 1302 height 707
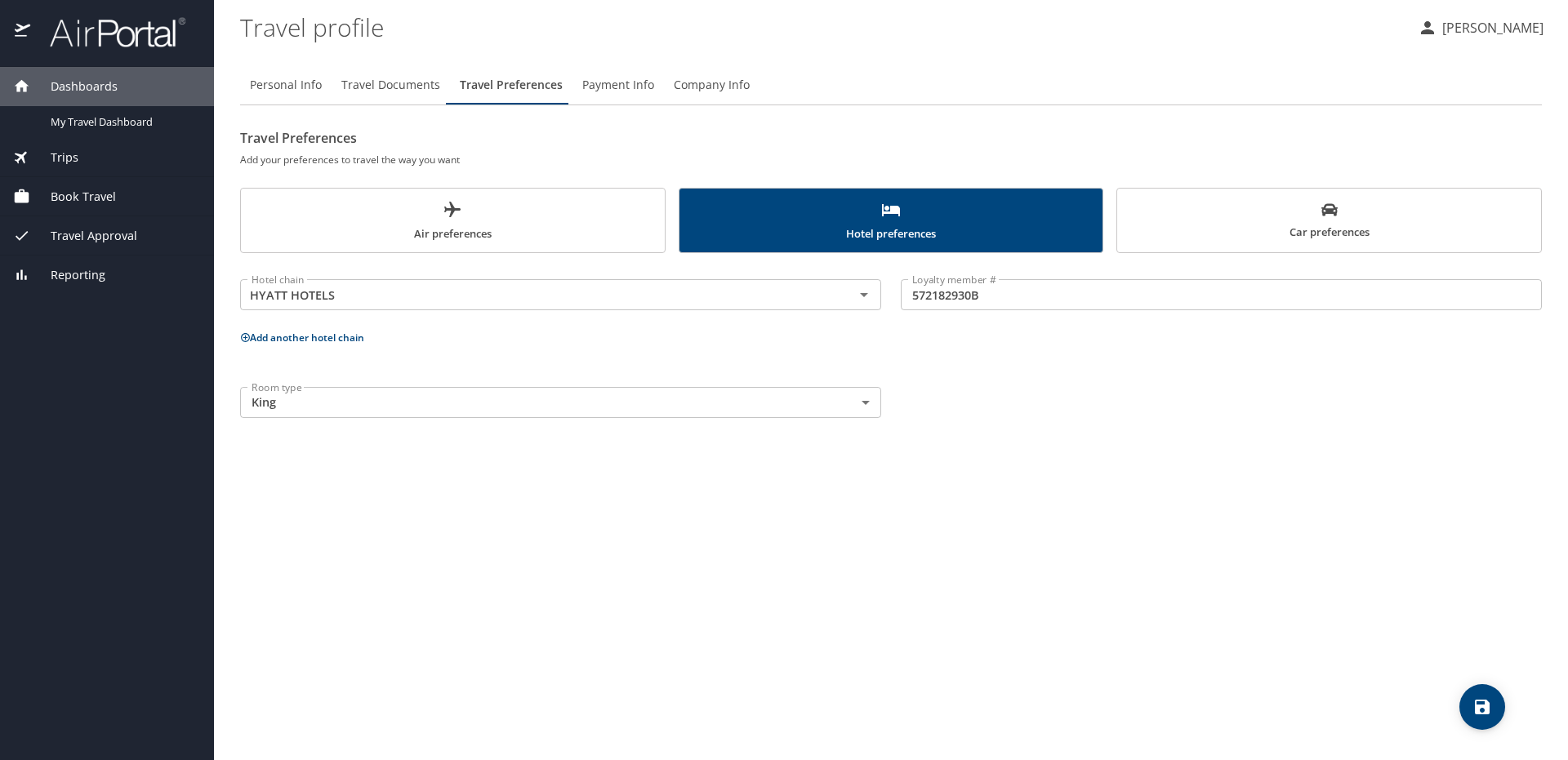
click at [1292, 224] on span "Car preferences" at bounding box center [1329, 222] width 404 height 40
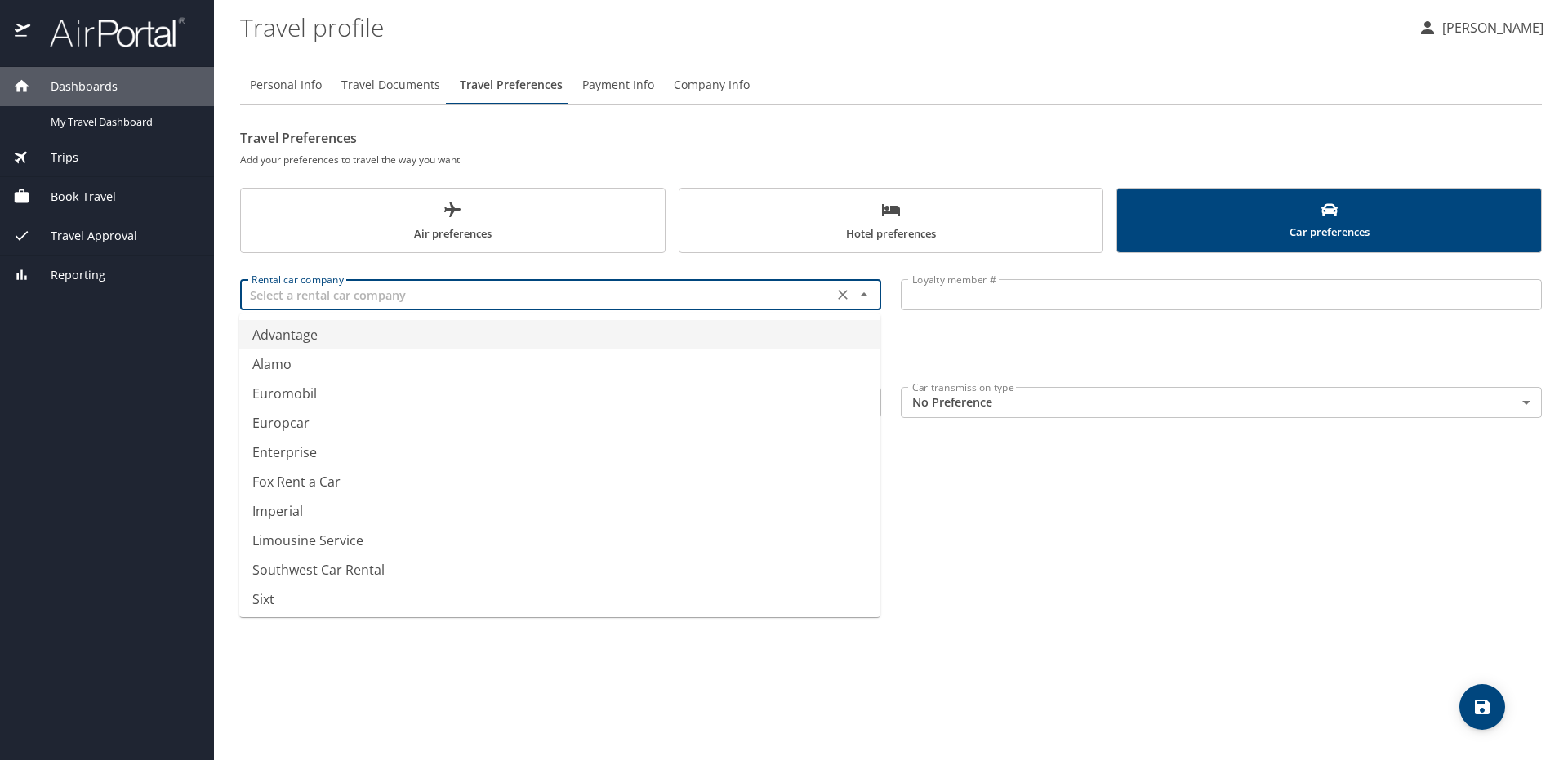
click at [490, 292] on input "text" at bounding box center [536, 295] width 583 height 21
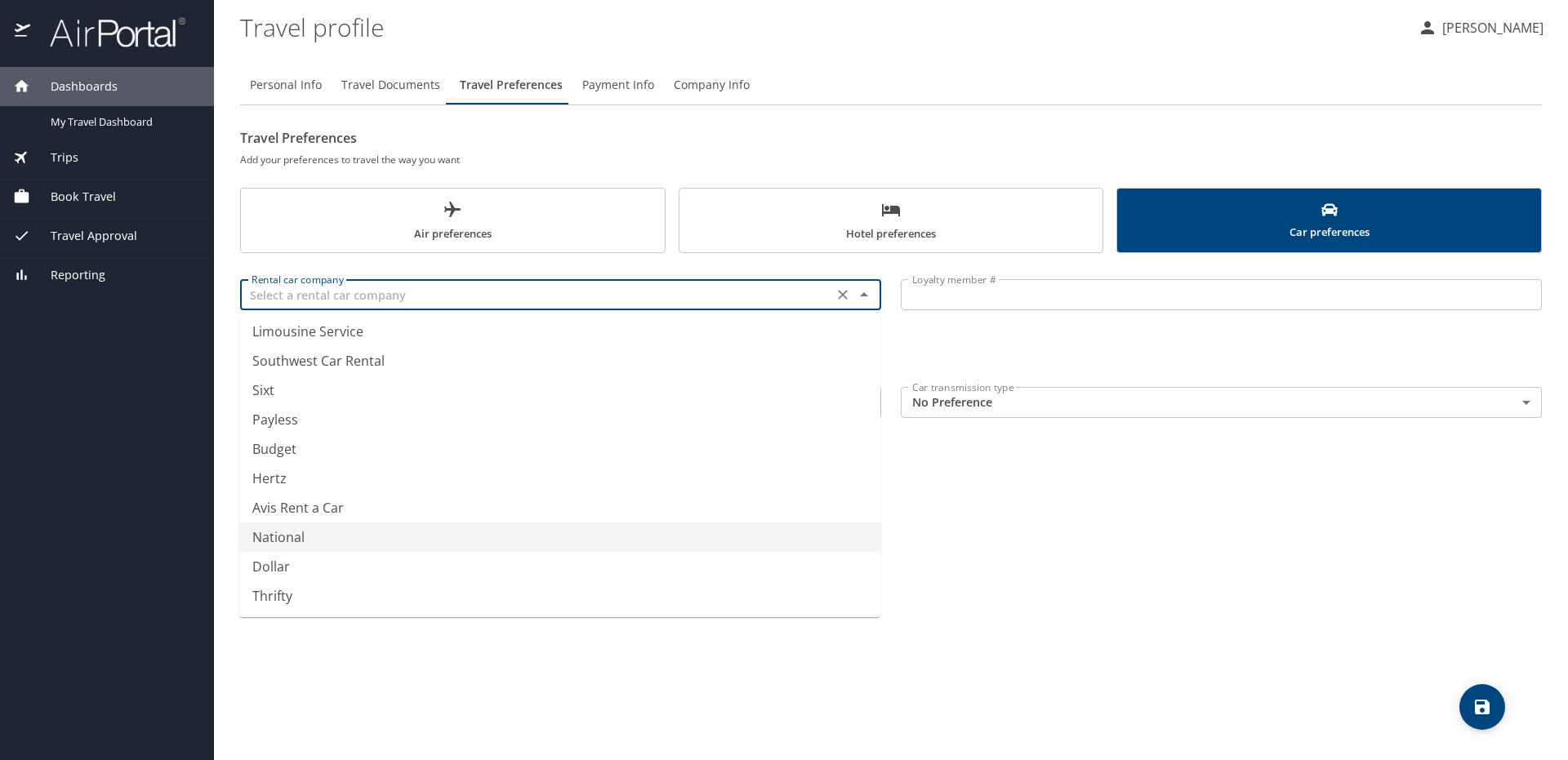
click at [318, 530] on li "National" at bounding box center [560, 537] width 641 height 30
type input "National"
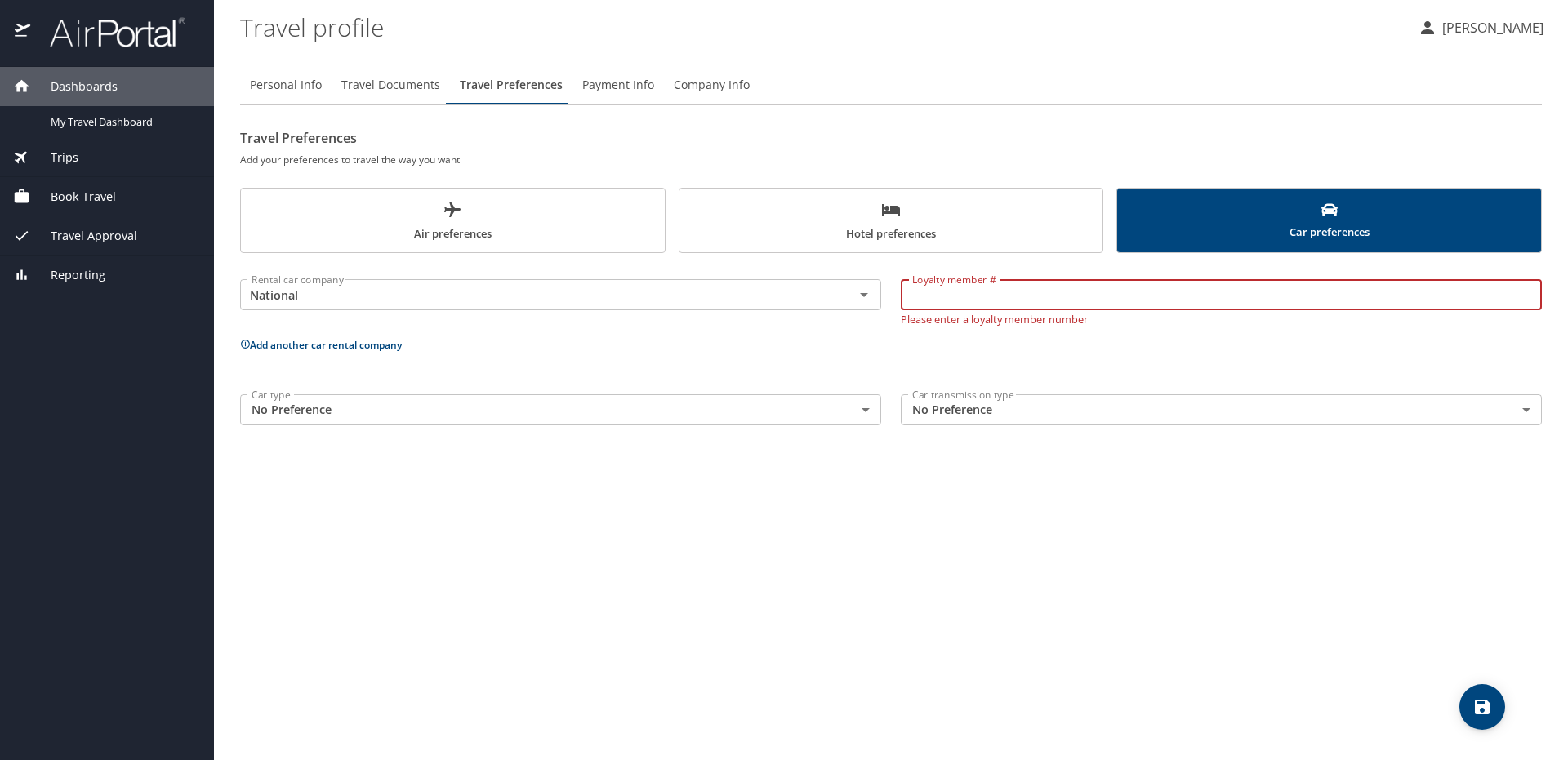
click at [959, 299] on input "Loyalty member #" at bounding box center [1221, 294] width 641 height 31
type input "343191995"
click at [676, 421] on body "Dashboards My Travel Dashboard Trips Current / Future Trips Past Trips Trips Mi…" at bounding box center [784, 380] width 1568 height 760
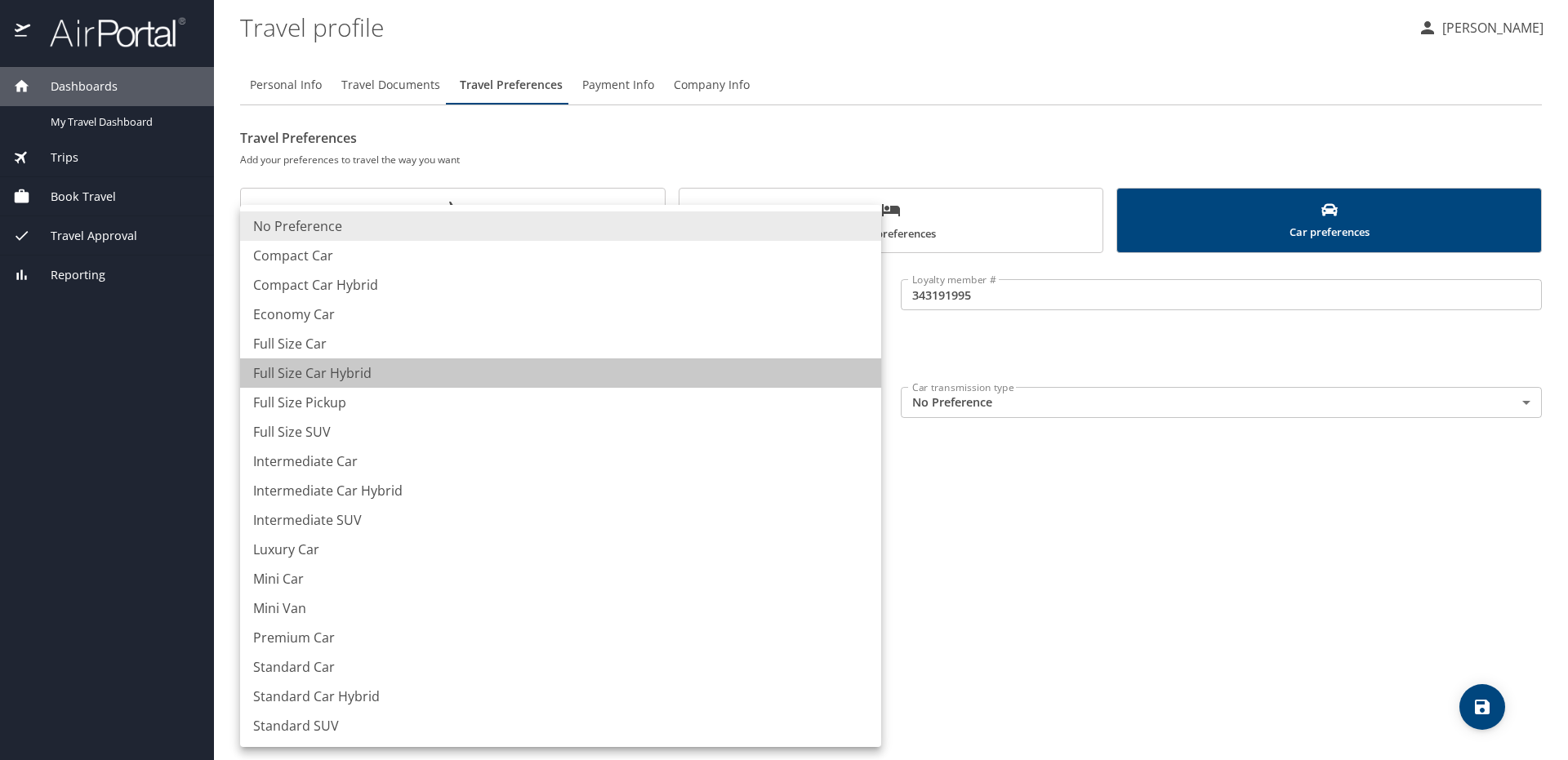
click at [377, 374] on li "Full Size Car Hybrid" at bounding box center [560, 373] width 641 height 30
type input "FullSizeCarHybrid"
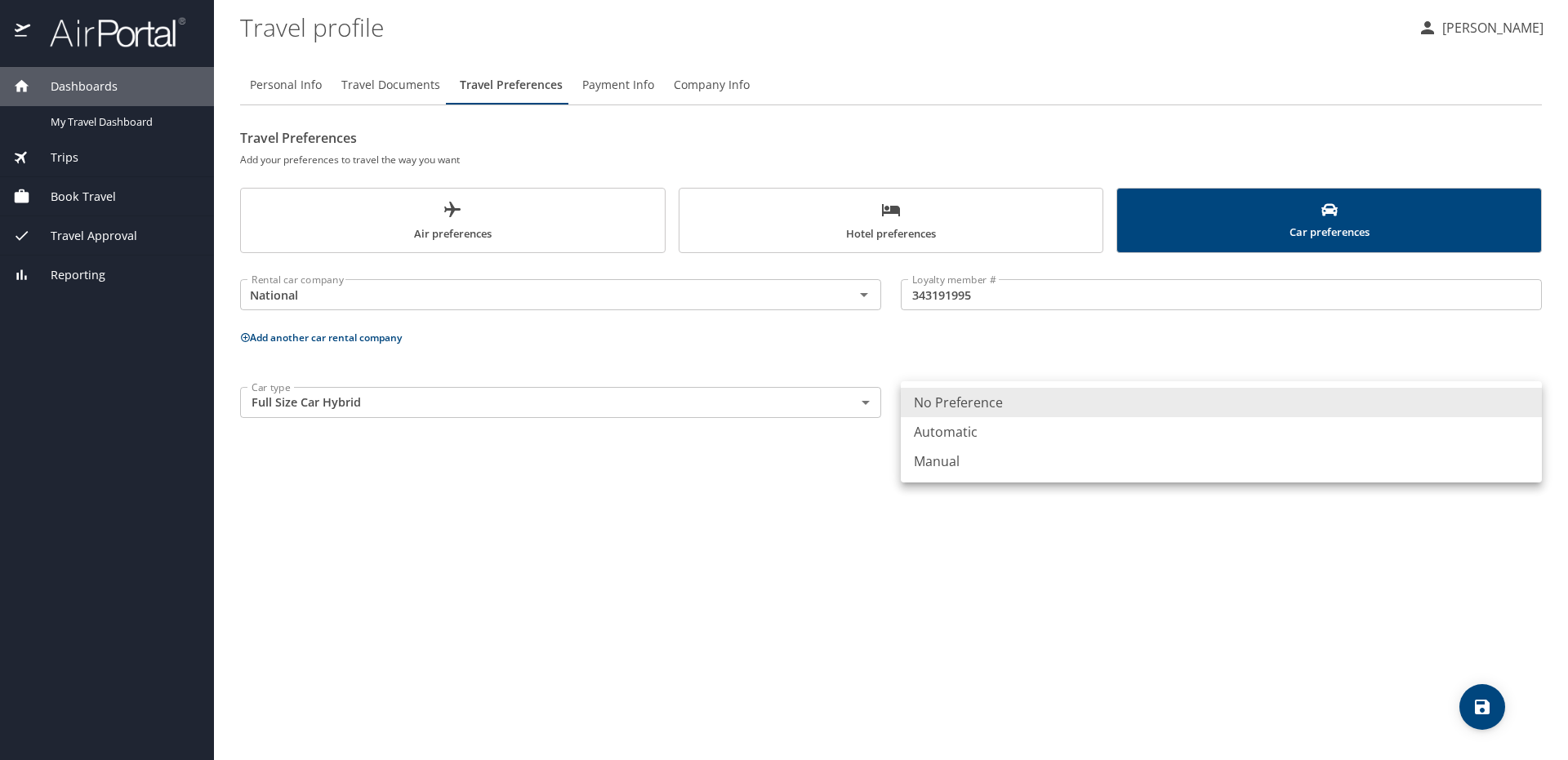
click at [988, 393] on body "Dashboards My Travel Dashboard Trips Current / Future Trips Past Trips Trips Mi…" at bounding box center [784, 380] width 1568 height 760
click at [969, 433] on li "Automatic" at bounding box center [1221, 431] width 641 height 30
type input "Automatic"
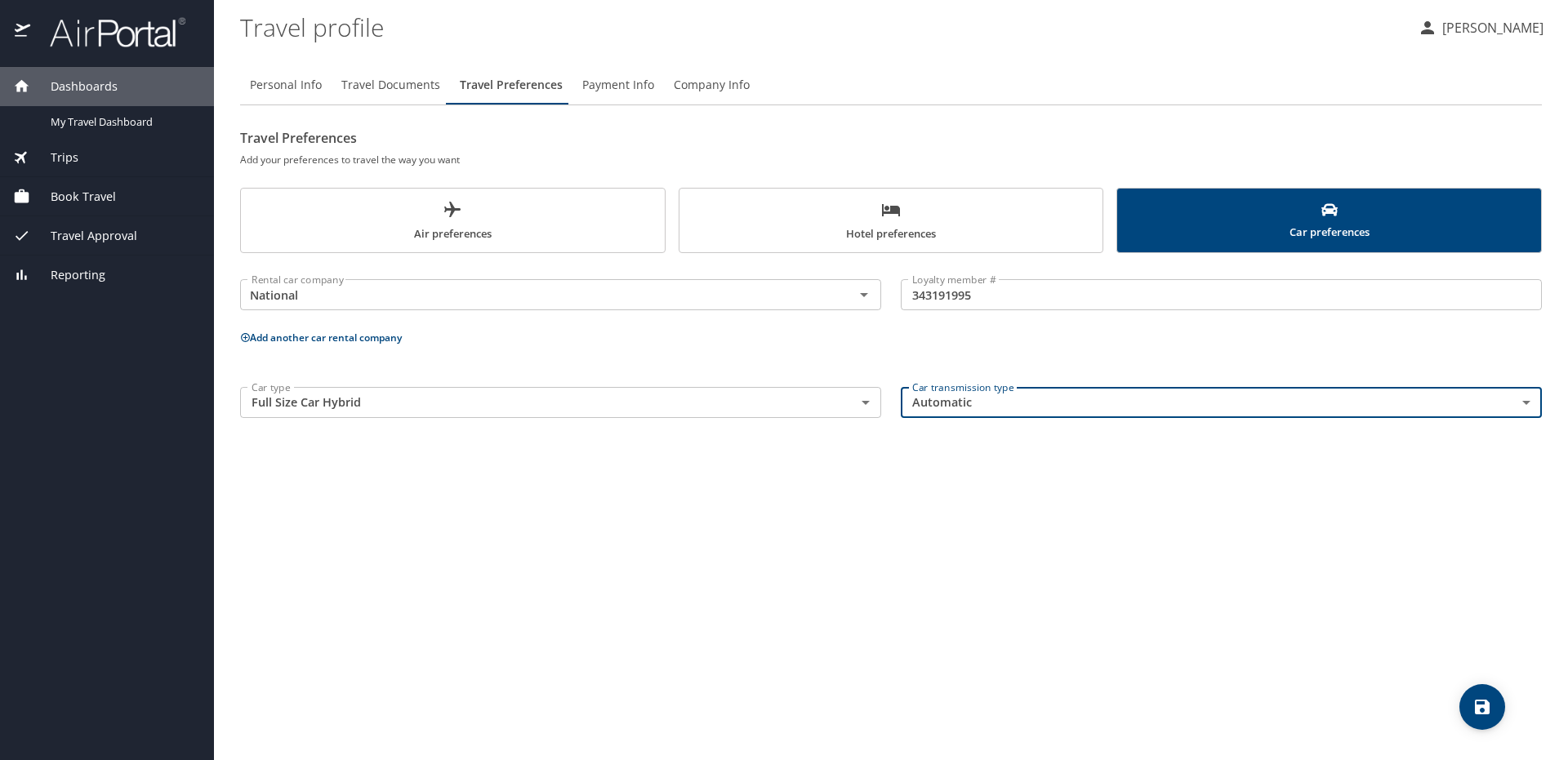
click at [1486, 700] on icon "save" at bounding box center [1481, 706] width 14 height 14
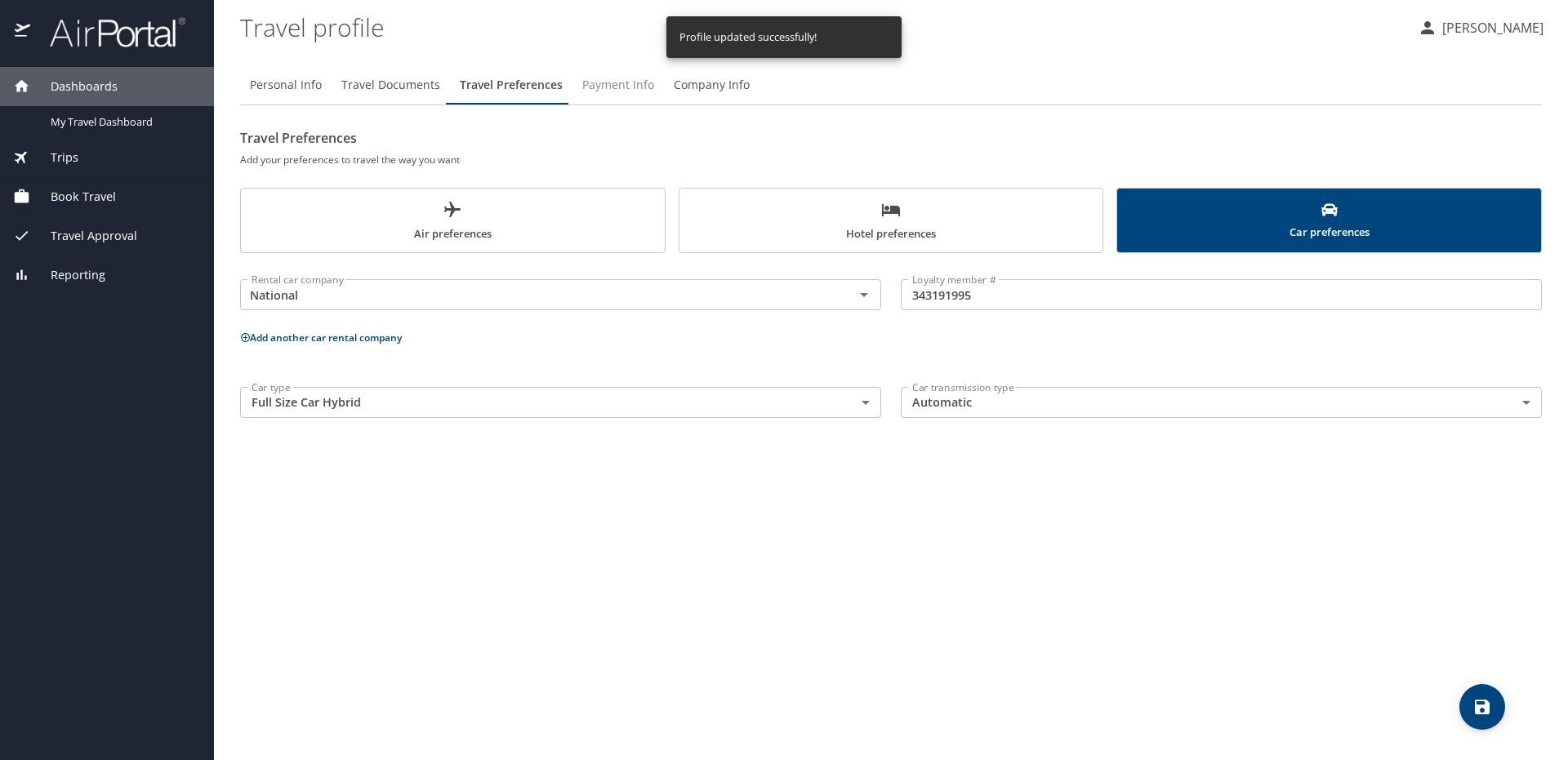
click at [614, 89] on span "Payment Info" at bounding box center [618, 85] width 72 height 20
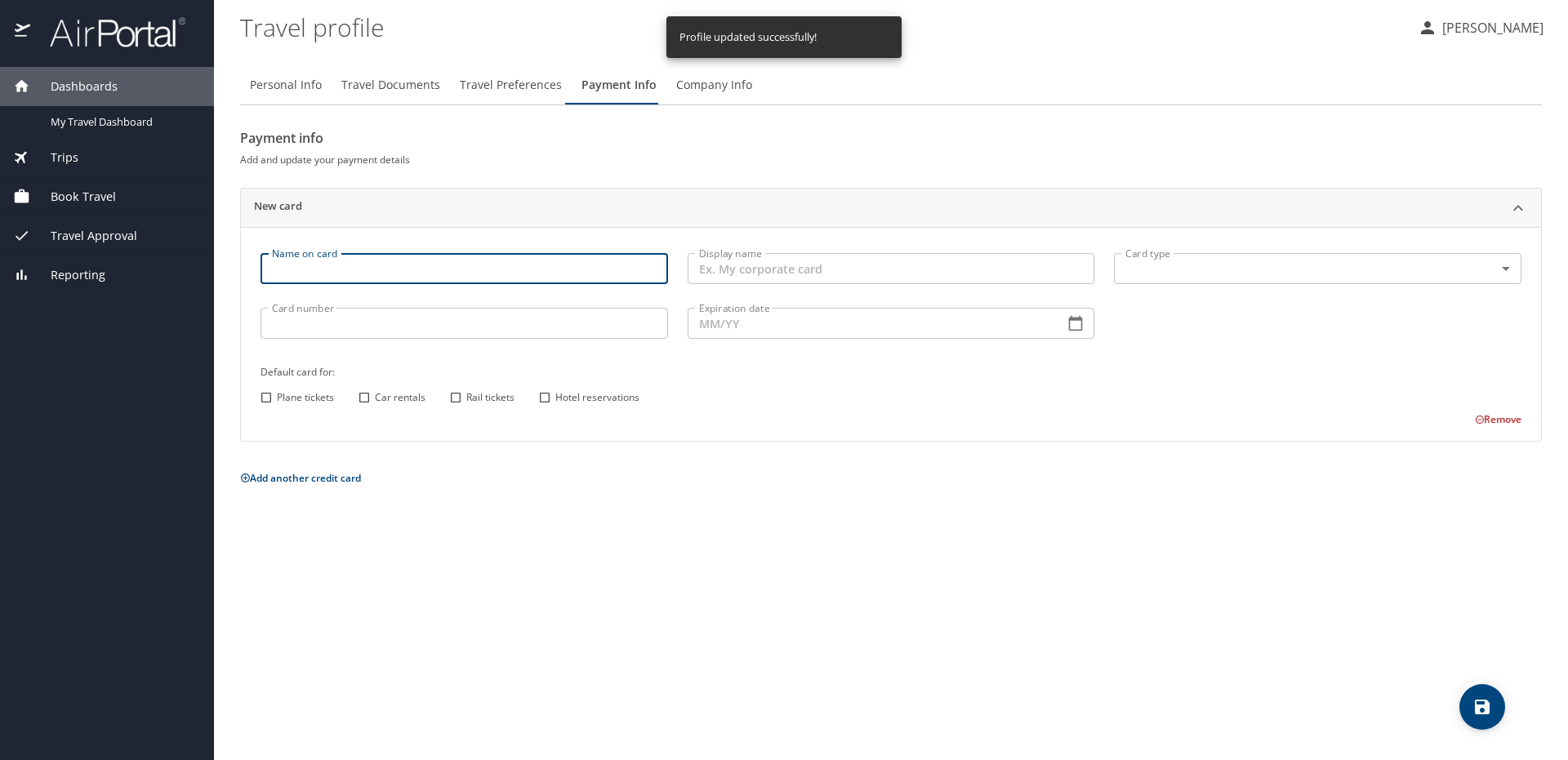
click at [479, 278] on input "Name on card" at bounding box center [464, 268] width 408 height 31
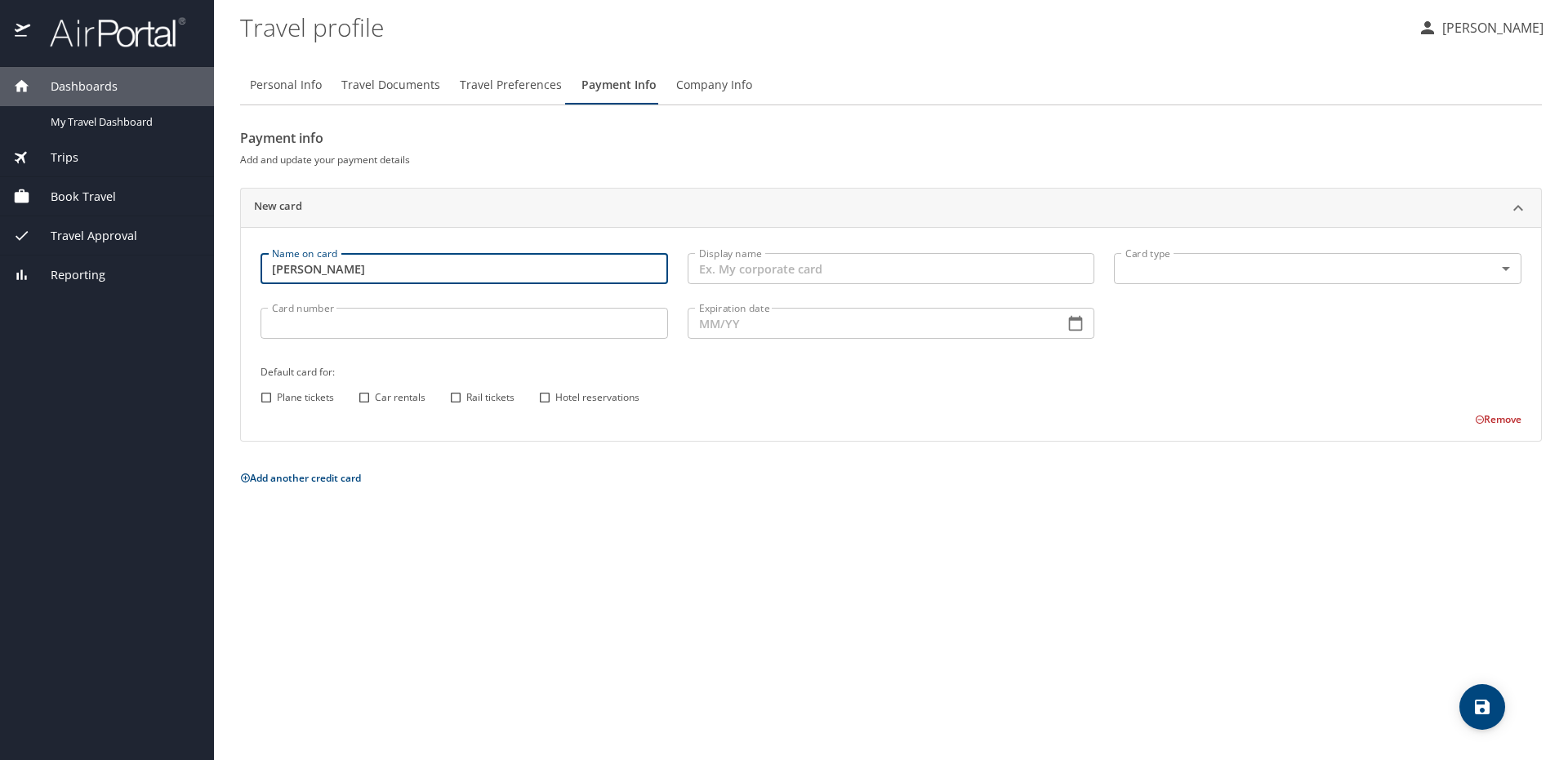
type input "[PERSON_NAME]"
click at [758, 268] on input "Display name" at bounding box center [891, 268] width 408 height 31
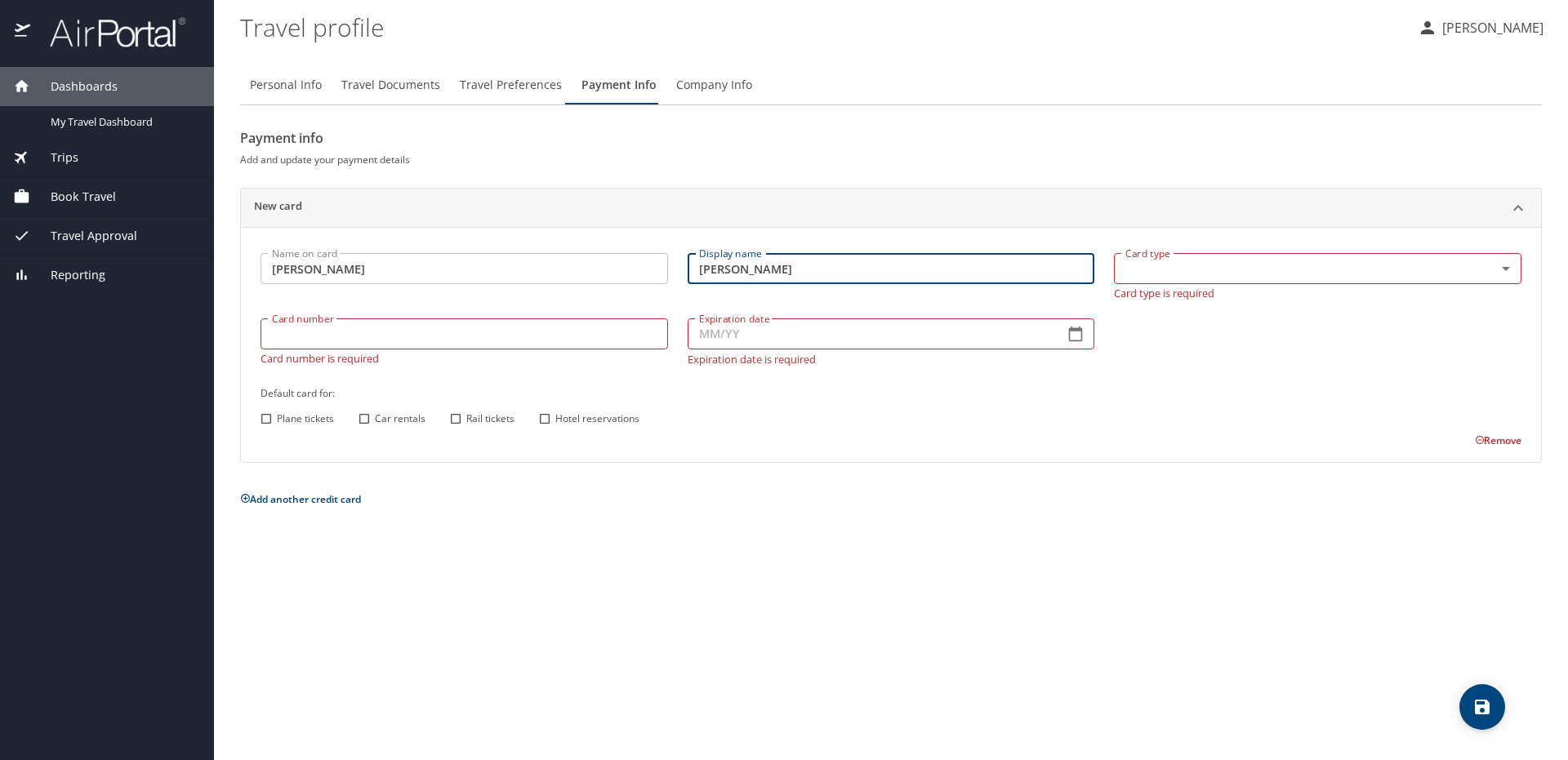
type input "[PERSON_NAME]"
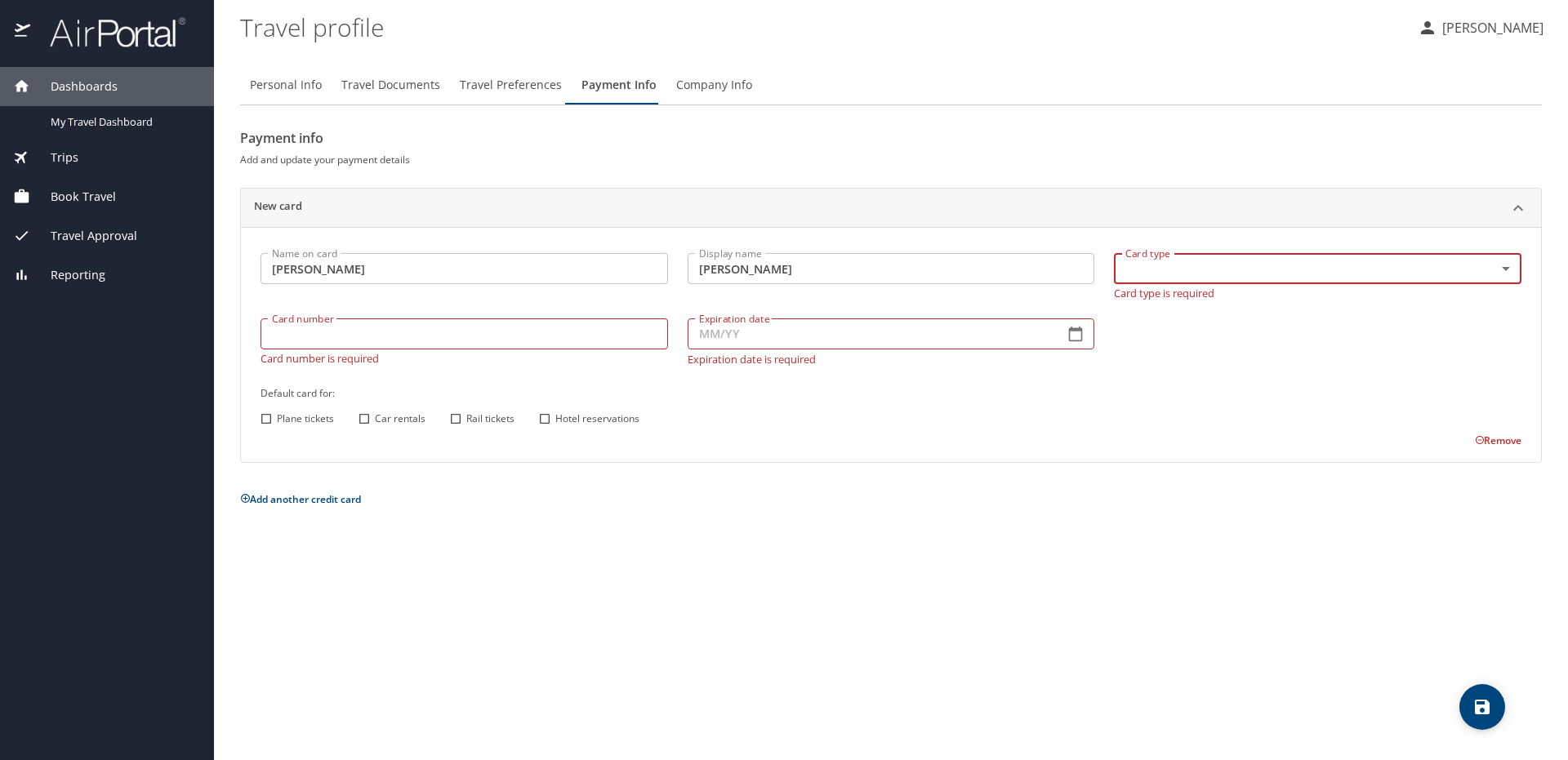
click at [1137, 255] on body "Dashboards My Travel Dashboard Trips Current / Future Trips Past Trips Trips Mi…" at bounding box center [784, 380] width 1568 height 760
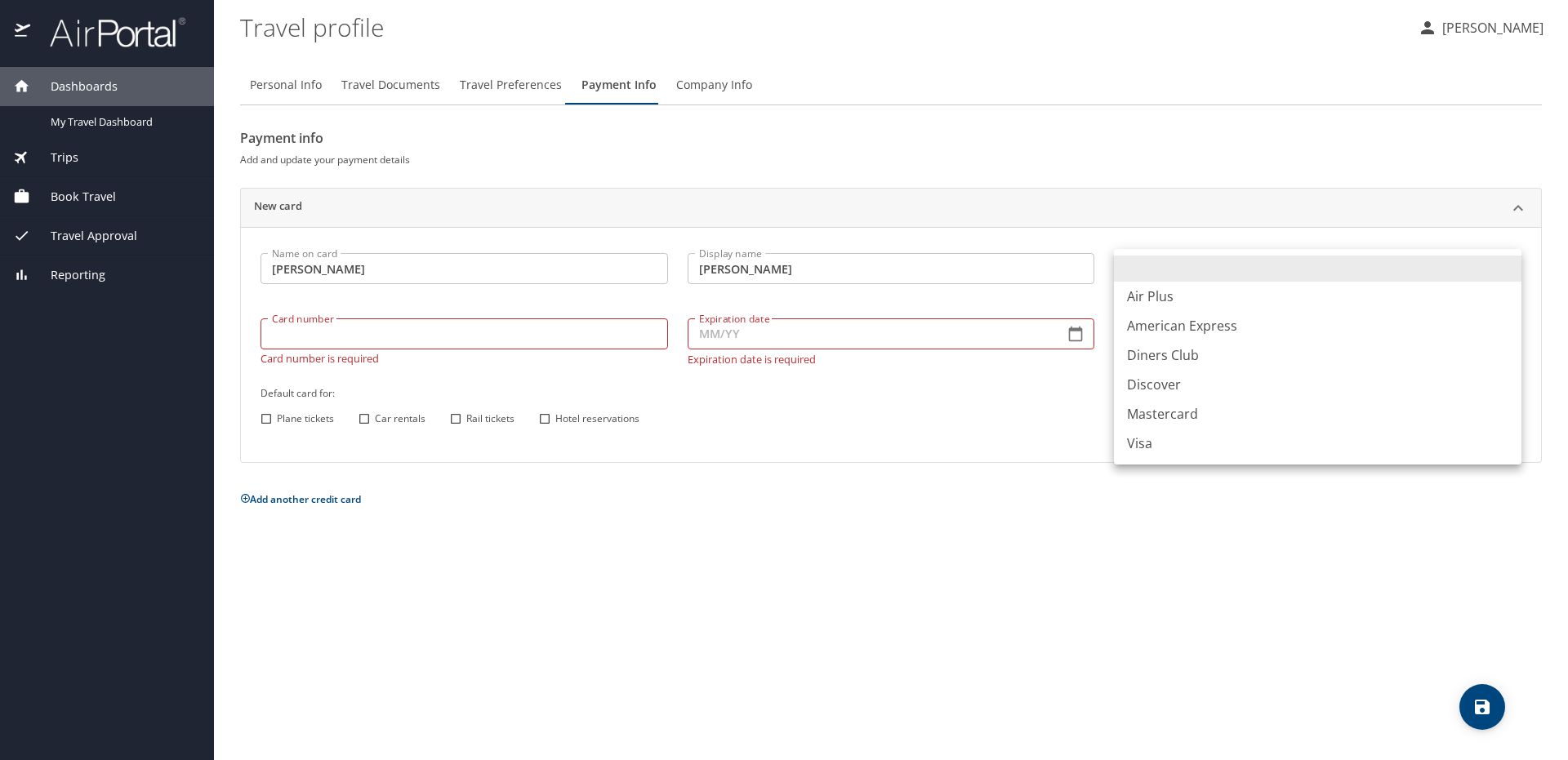
click at [1152, 440] on li "Visa" at bounding box center [1317, 443] width 408 height 30
type input "VI"
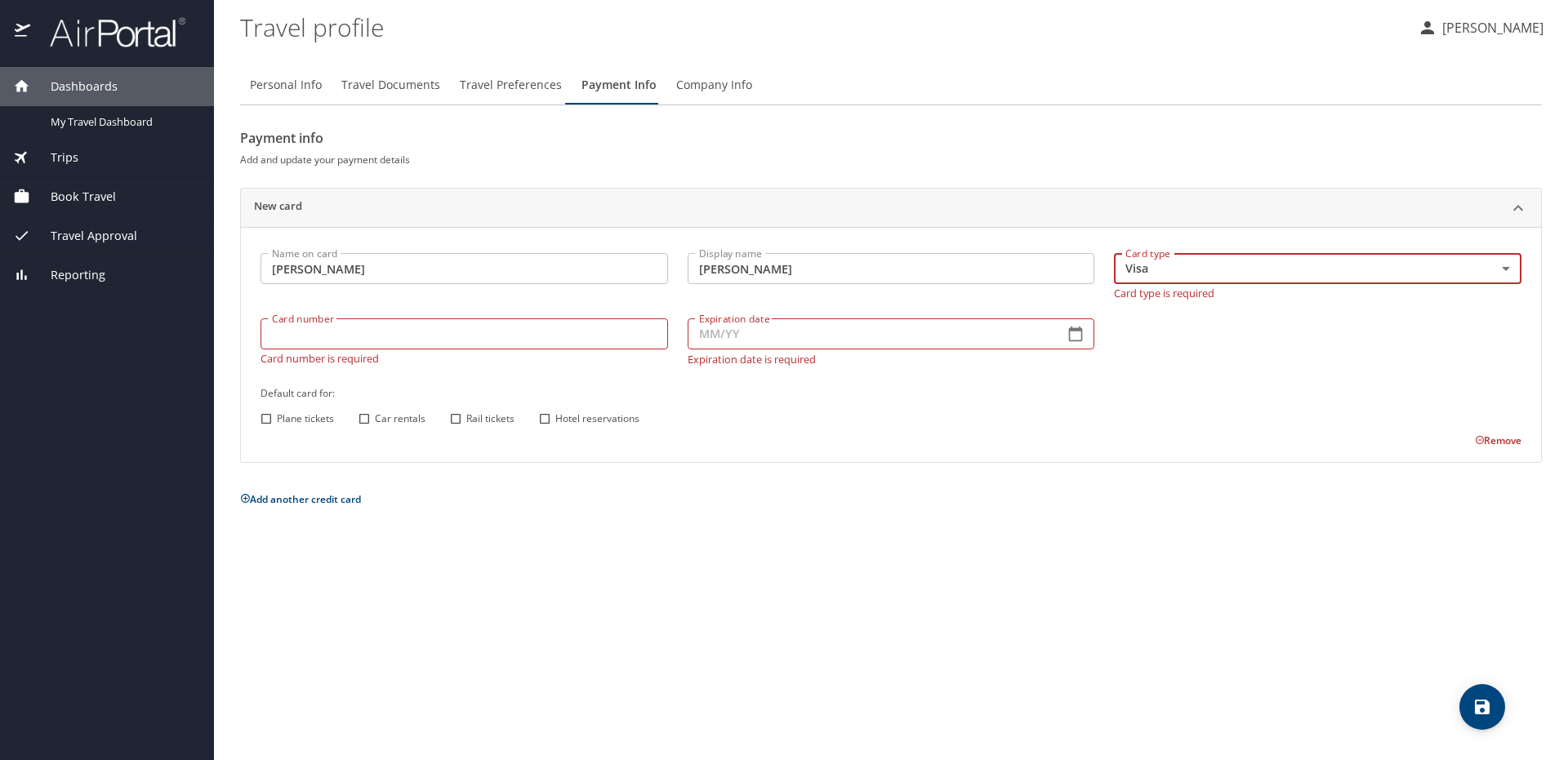
click at [572, 338] on input "Card number" at bounding box center [464, 333] width 408 height 31
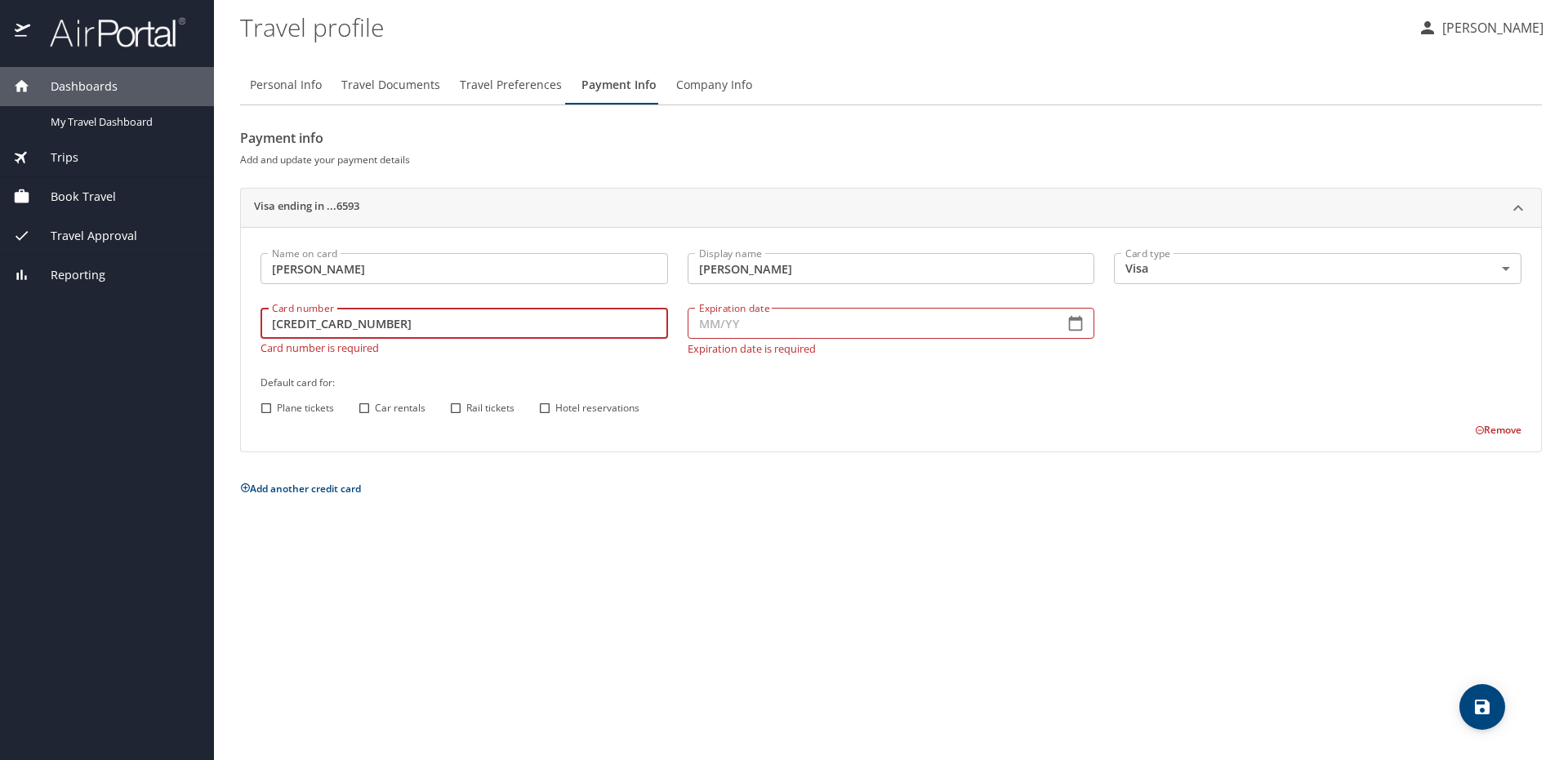
type input "[CREDIT_CARD_NUMBER]"
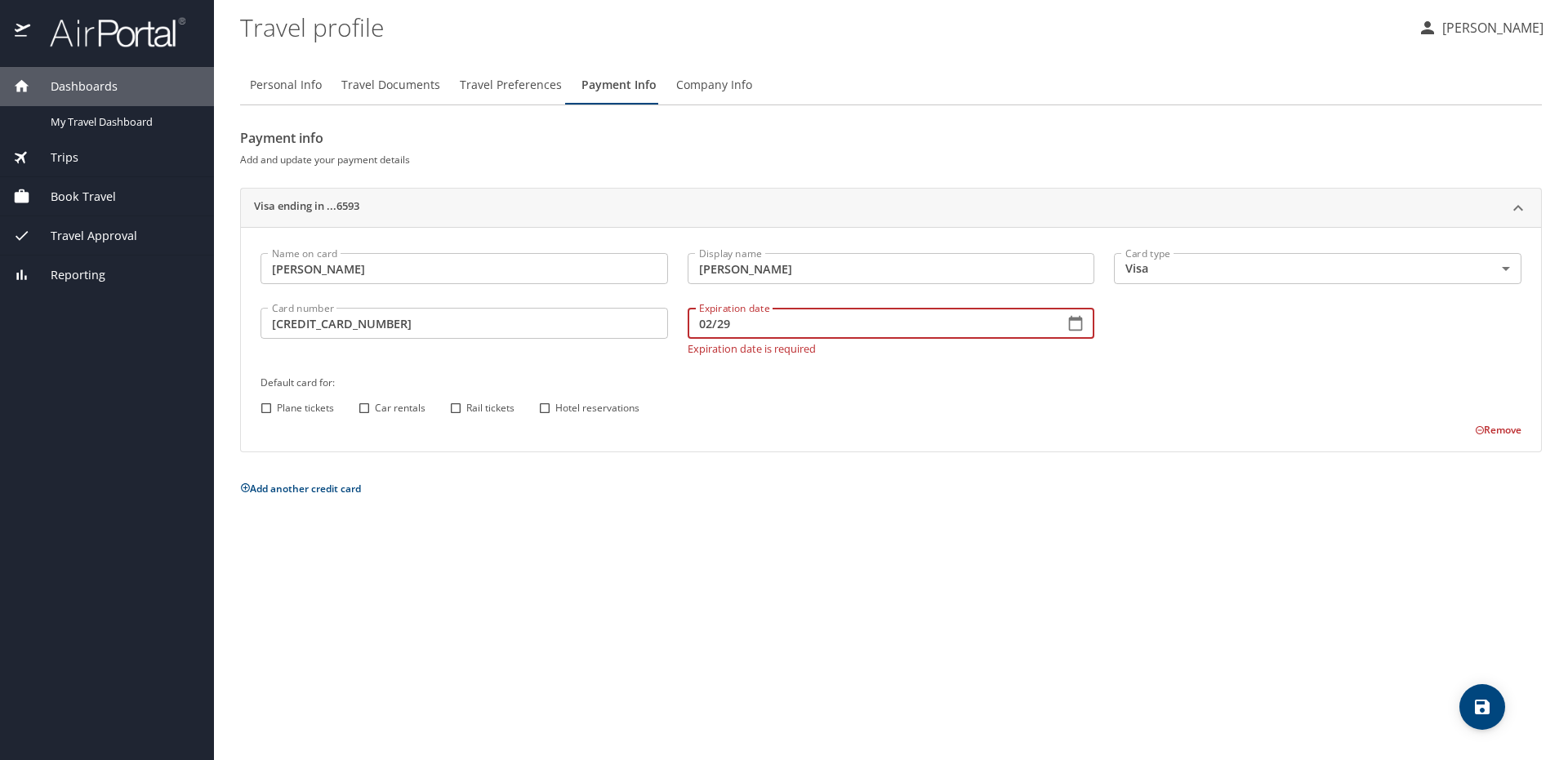
type input "02/29"
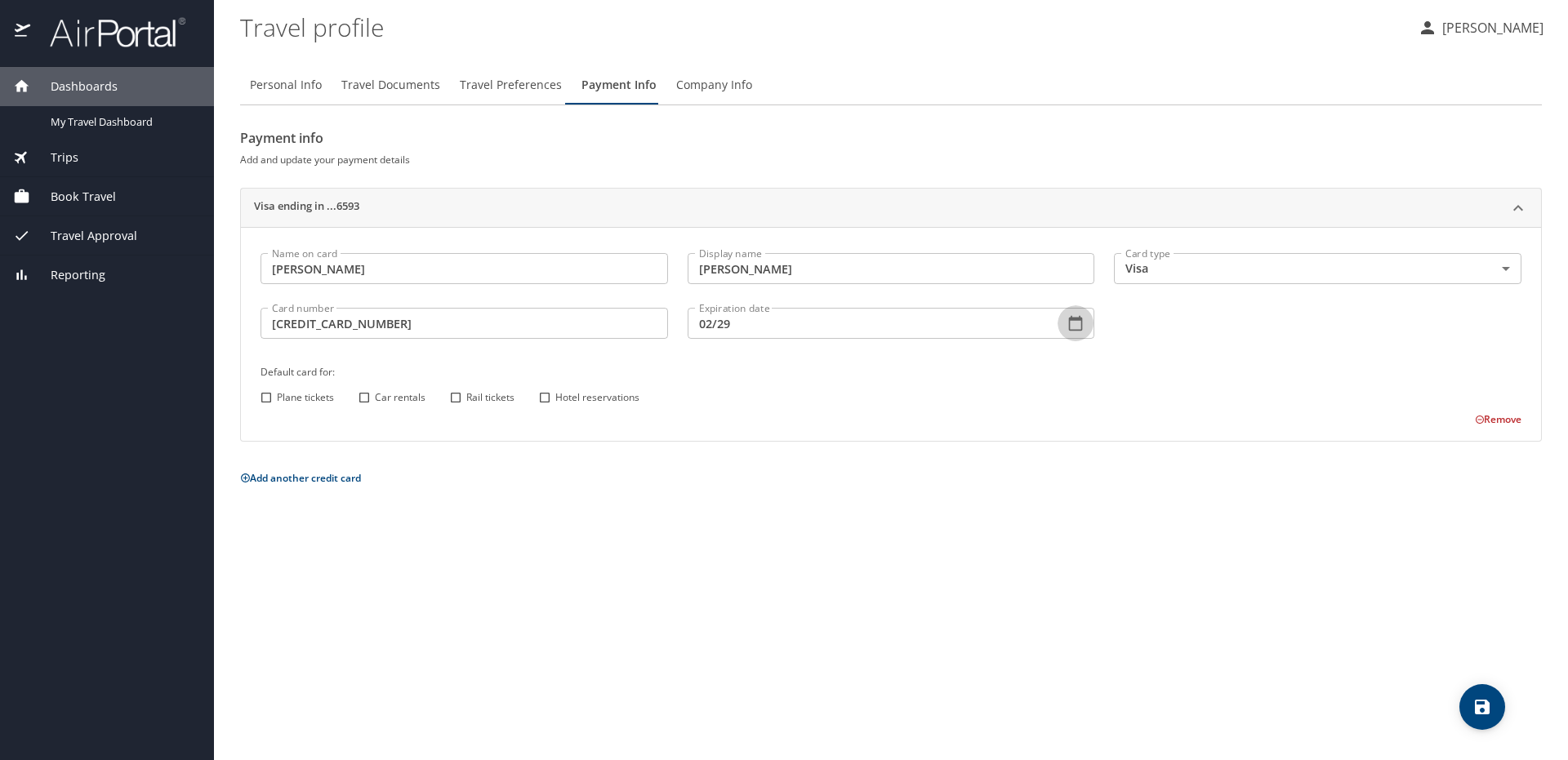
click at [324, 393] on span "Plane tickets" at bounding box center [305, 397] width 57 height 14
click at [277, 393] on input "Plane tickets" at bounding box center [266, 398] width 21 height 21
checkbox input "true"
click at [371, 398] on input "Car rentals" at bounding box center [364, 398] width 21 height 21
checkbox input "true"
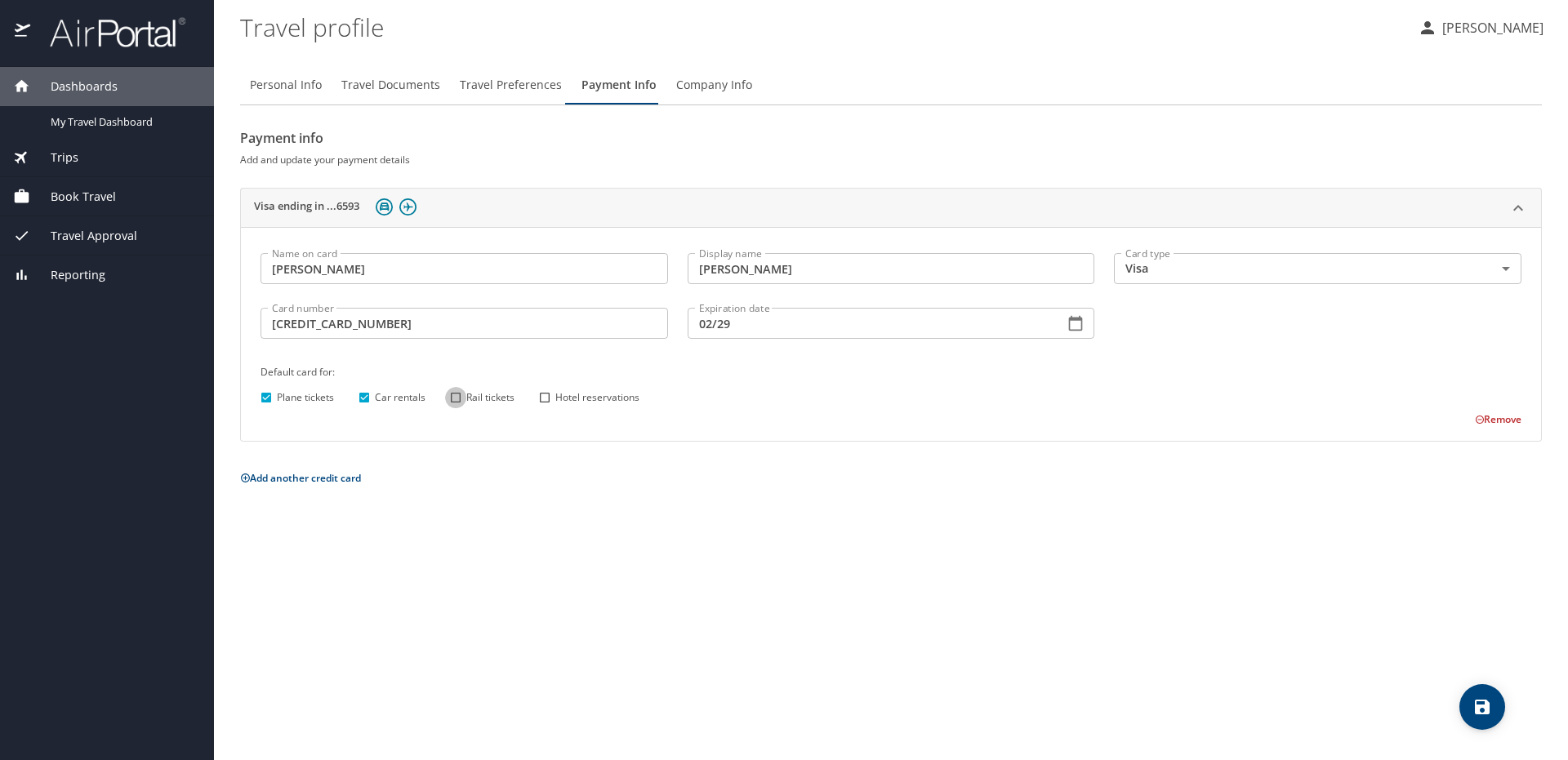
click at [463, 399] on input "Rail tickets" at bounding box center [456, 398] width 21 height 21
checkbox input "true"
click at [560, 395] on span "Hotel reservations" at bounding box center [597, 397] width 84 height 14
click at [556, 395] on input "Hotel reservations" at bounding box center [544, 398] width 21 height 21
checkbox input "true"
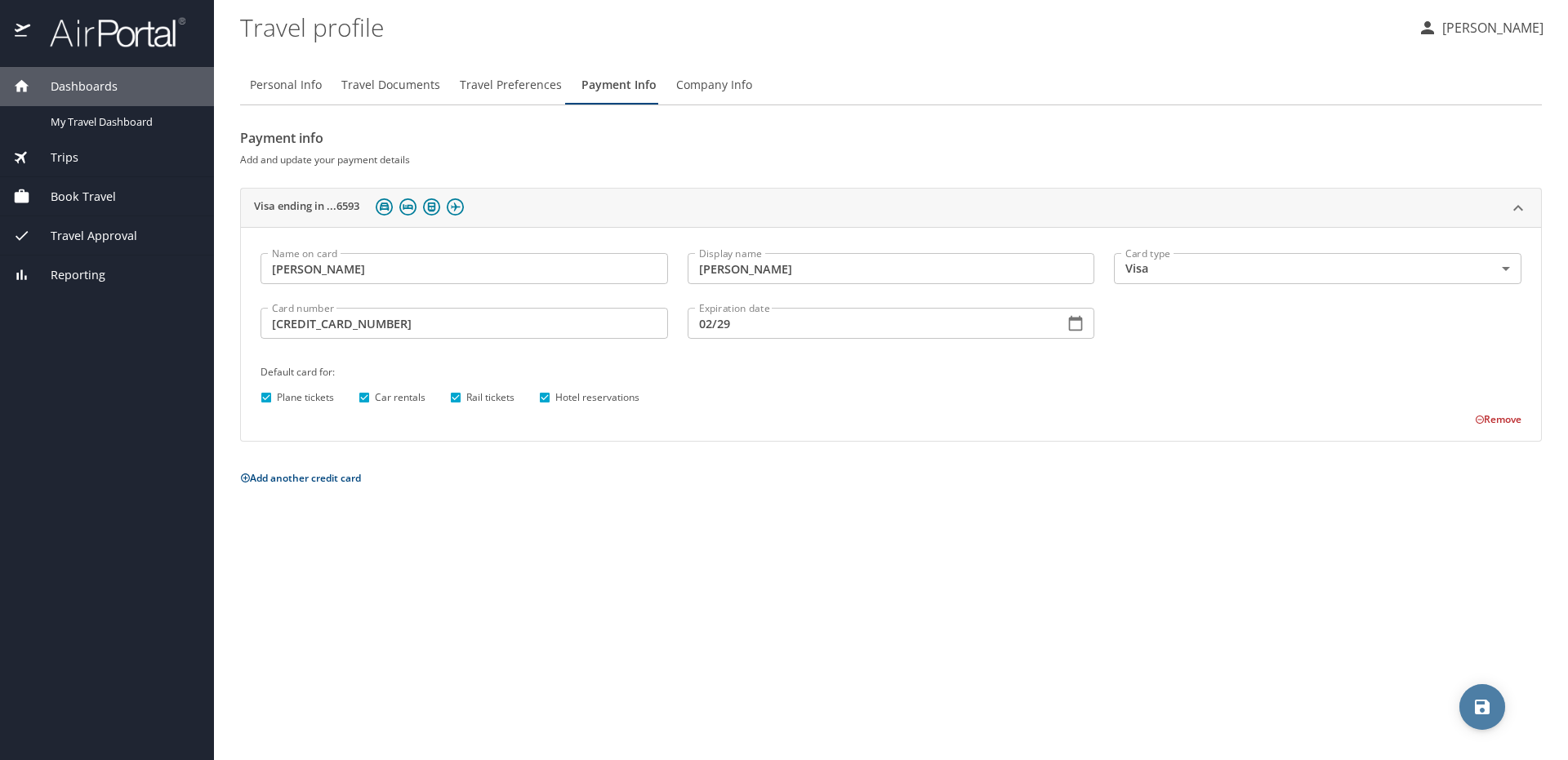
click at [1478, 701] on icon "save" at bounding box center [1481, 706] width 19 height 19
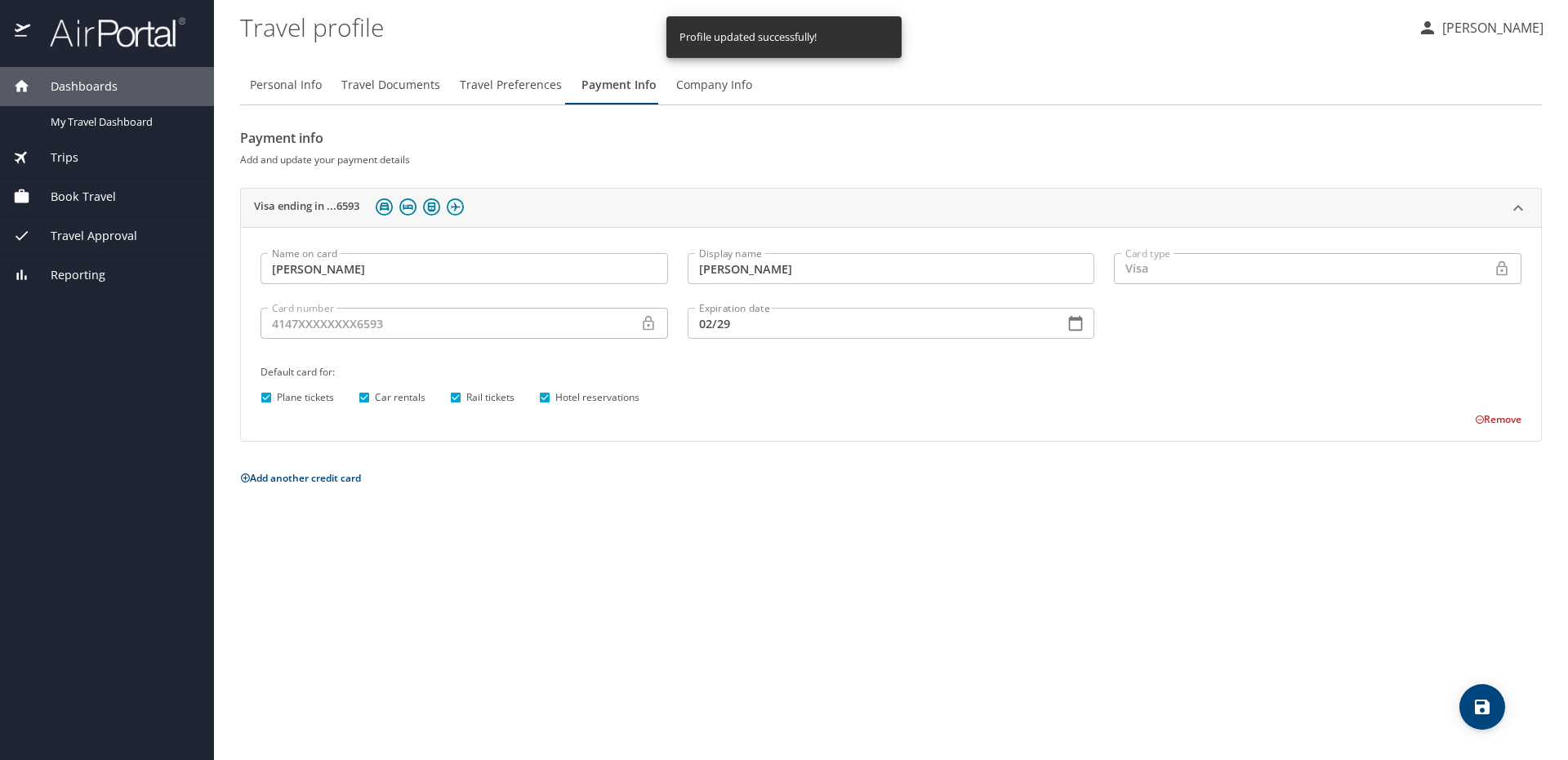
click at [675, 95] on button "Company Info" at bounding box center [713, 85] width 95 height 39
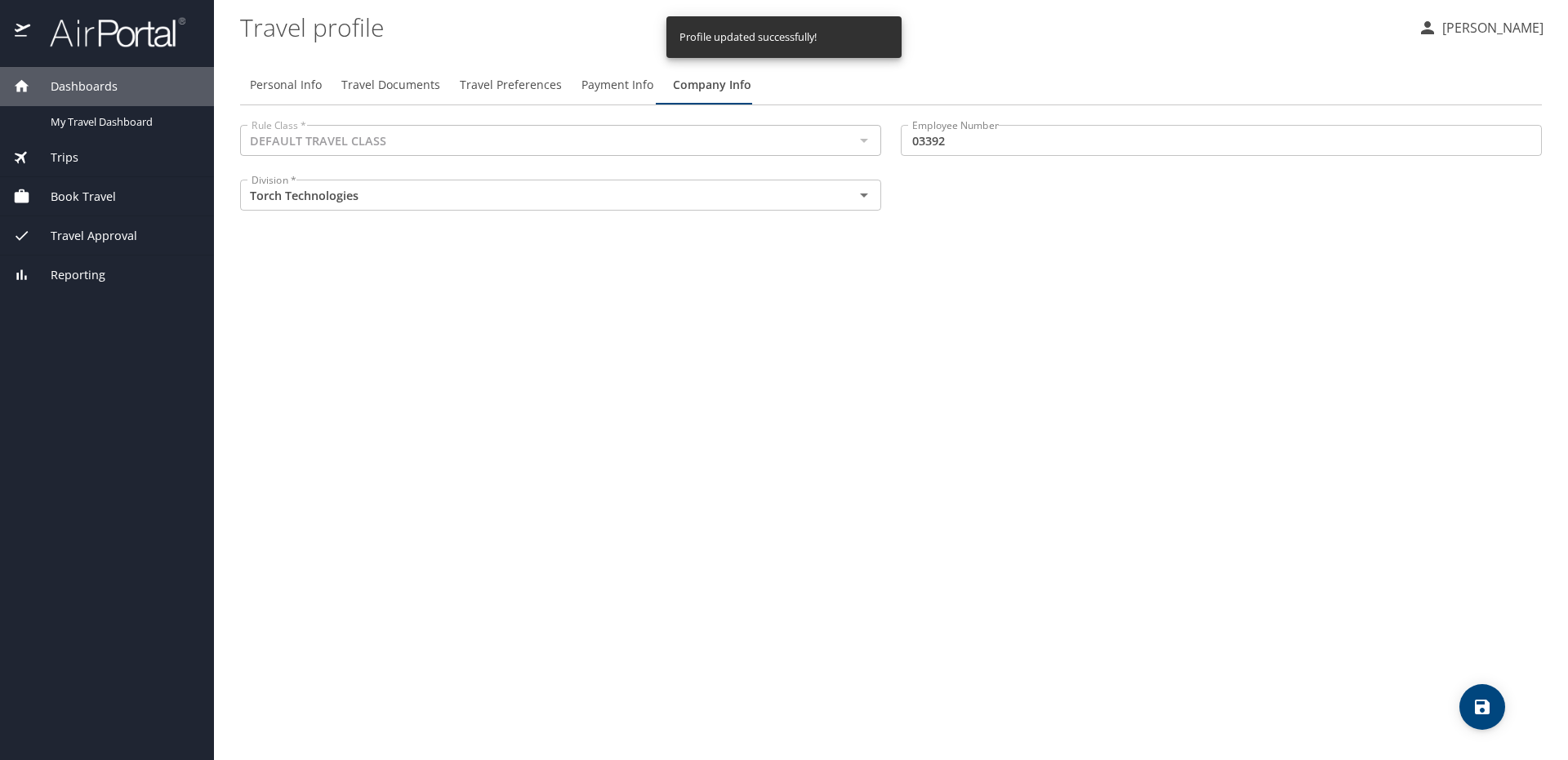
click at [542, 218] on div "Division * Torch Technologies Division *" at bounding box center [560, 197] width 660 height 55
click at [1041, 257] on div "Personal Info Travel Documents Travel Preferences Payment Info Company Info Rul…" at bounding box center [891, 405] width 1302 height 707
click at [1057, 172] on div "Rule Class * DEFAULT TRAVEL CLASS Rule Class * Employee Number 03392 Employee N…" at bounding box center [891, 170] width 1321 height 110
click at [1481, 716] on icon "save" at bounding box center [1481, 706] width 19 height 19
click at [1176, 351] on div "Personal Info Travel Documents Travel Preferences Payment Info Company Info Rul…" at bounding box center [891, 405] width 1302 height 707
